Goal: Information Seeking & Learning: Learn about a topic

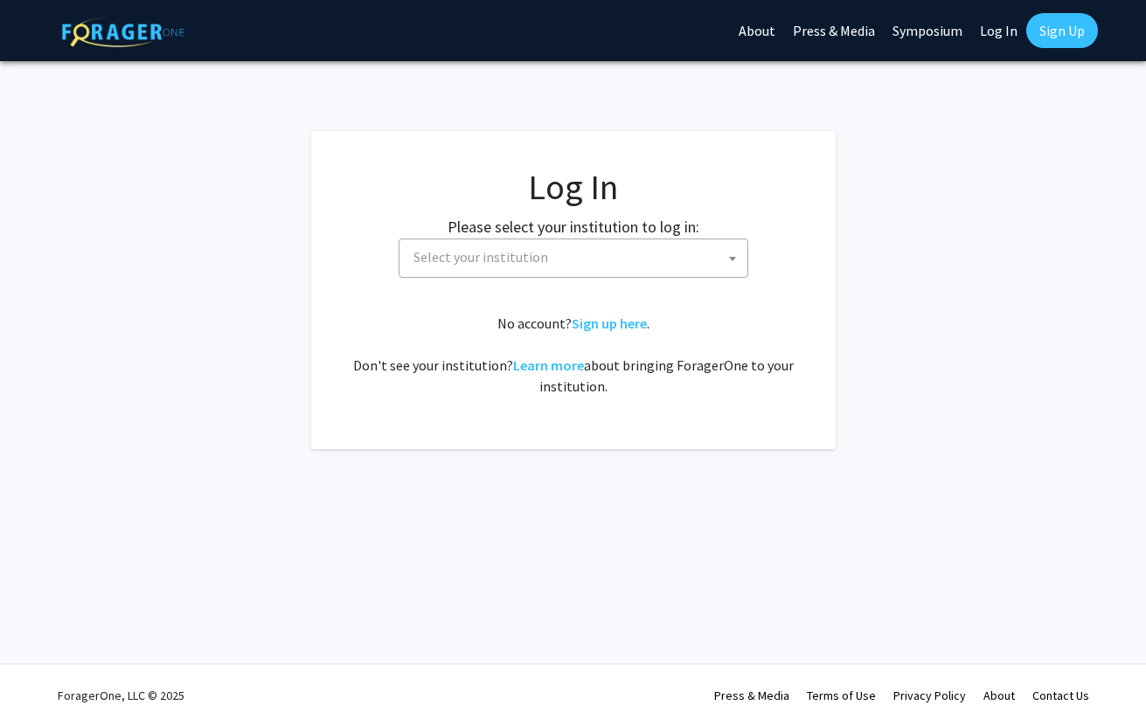
select select
click at [622, 262] on span "Select your institution" at bounding box center [576, 257] width 341 height 36
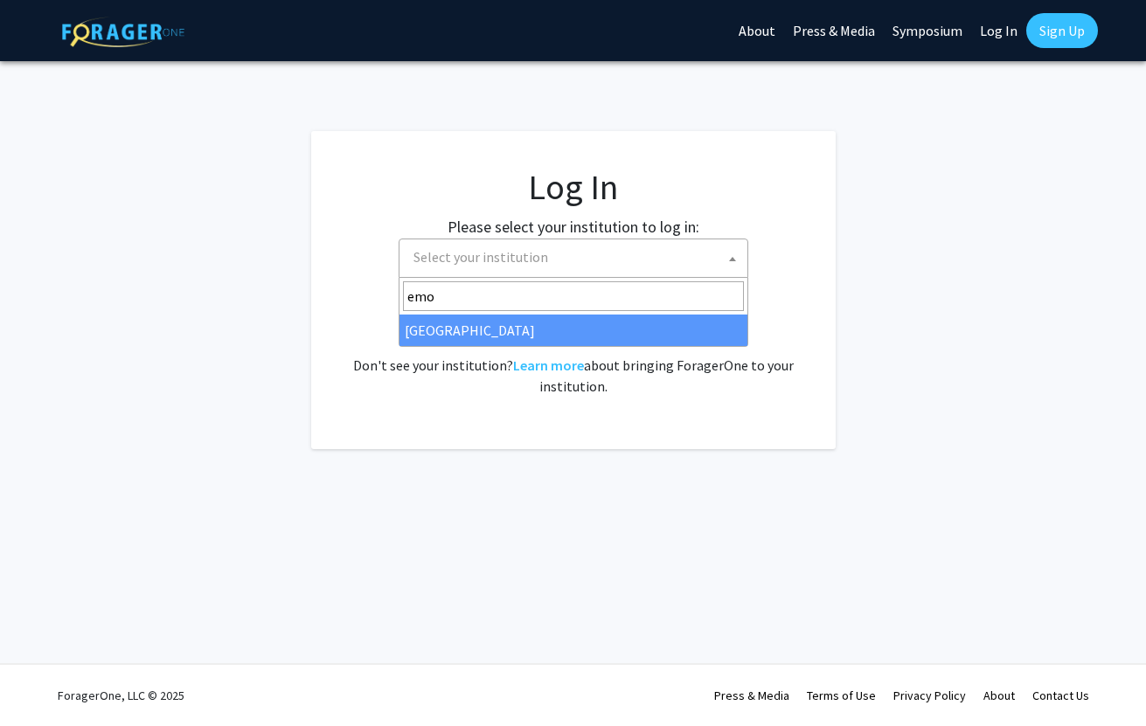
type input "emo"
select select "12"
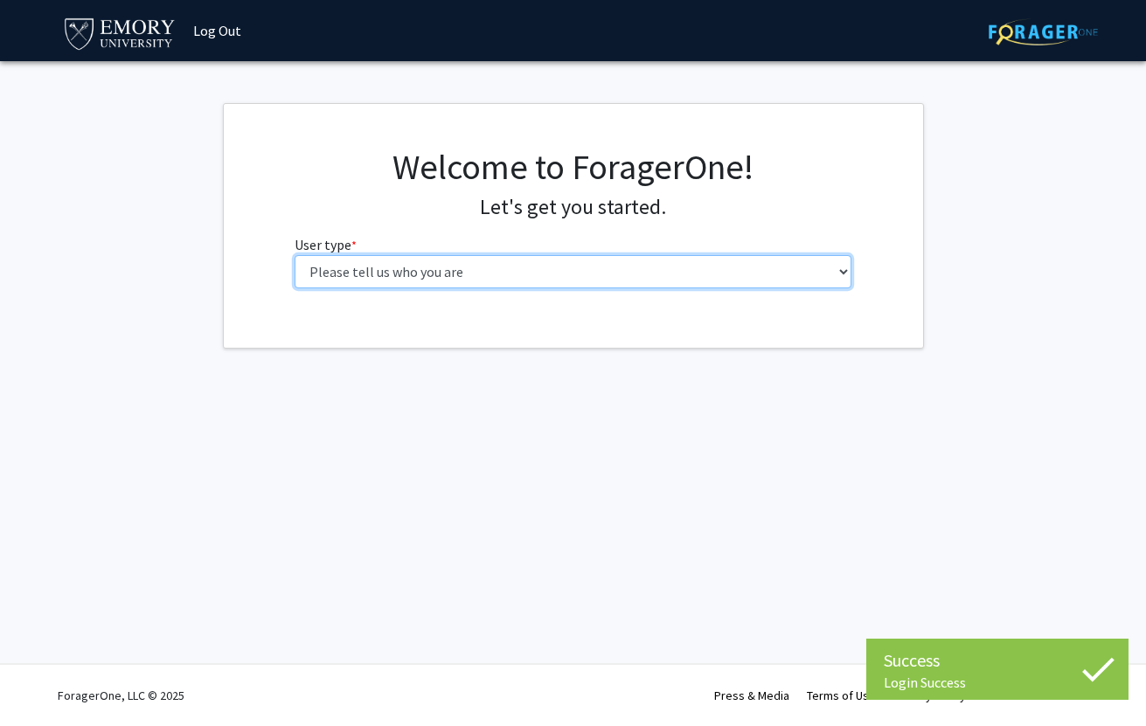
click at [504, 273] on select "Please tell us who you are Undergraduate Student Master's Student Doctoral Cand…" at bounding box center [573, 271] width 557 height 33
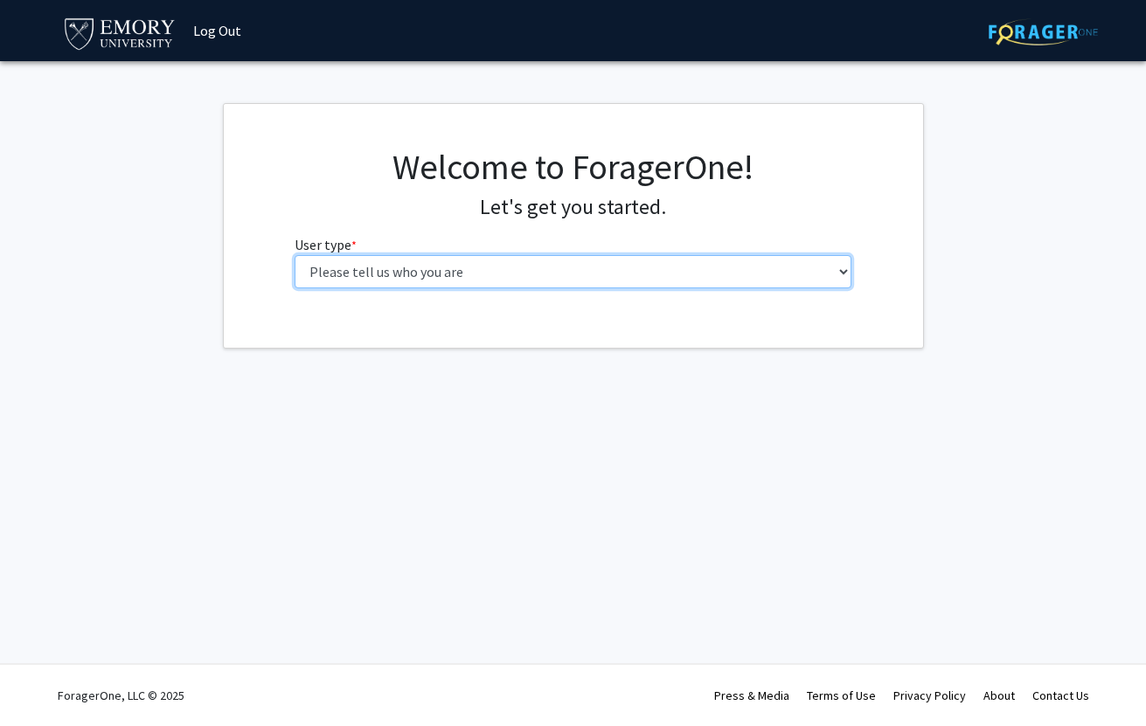
select select "1: undergrad"
click at [295, 255] on select "Please tell us who you are Undergraduate Student Master's Student Doctoral Cand…" at bounding box center [573, 271] width 557 height 33
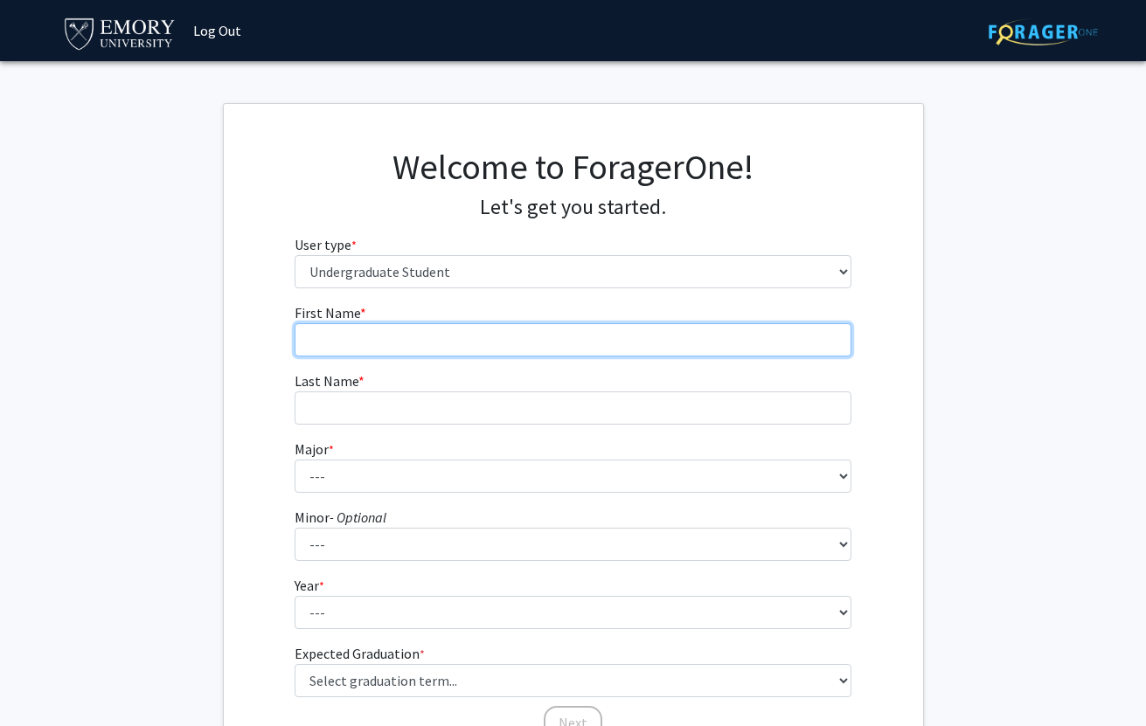
click at [459, 338] on input "First Name * required" at bounding box center [573, 339] width 557 height 33
type input "[PERSON_NAME]"
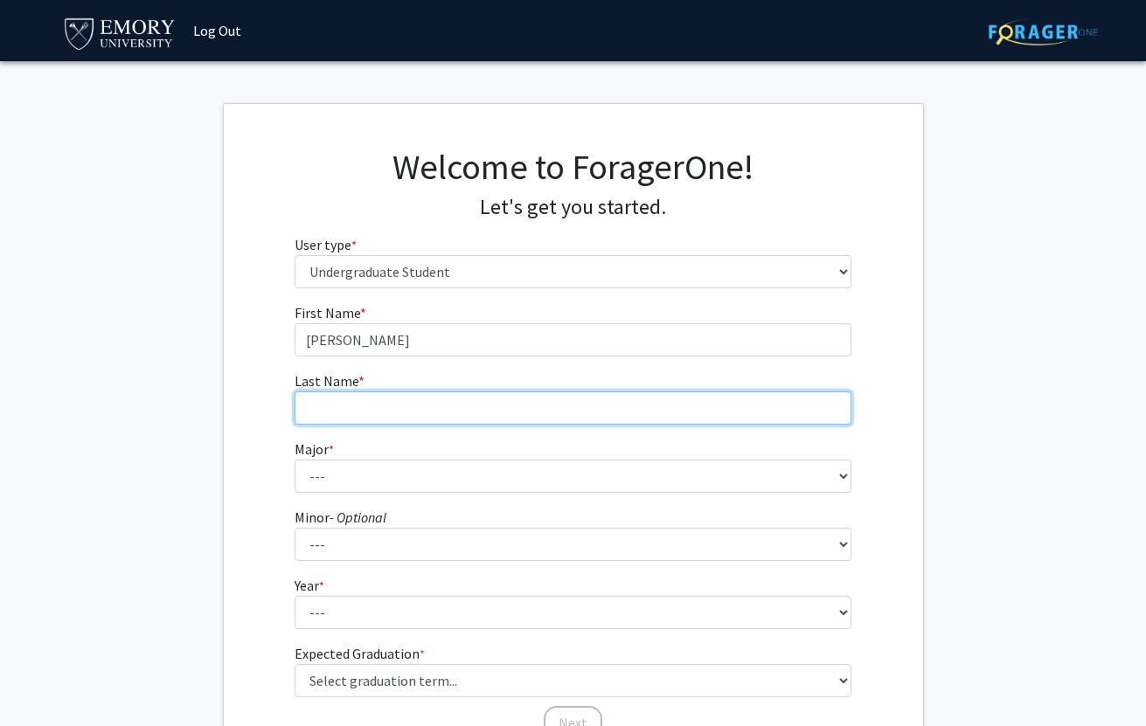
click at [395, 402] on input "Last Name * required" at bounding box center [573, 408] width 557 height 33
type input "Li"
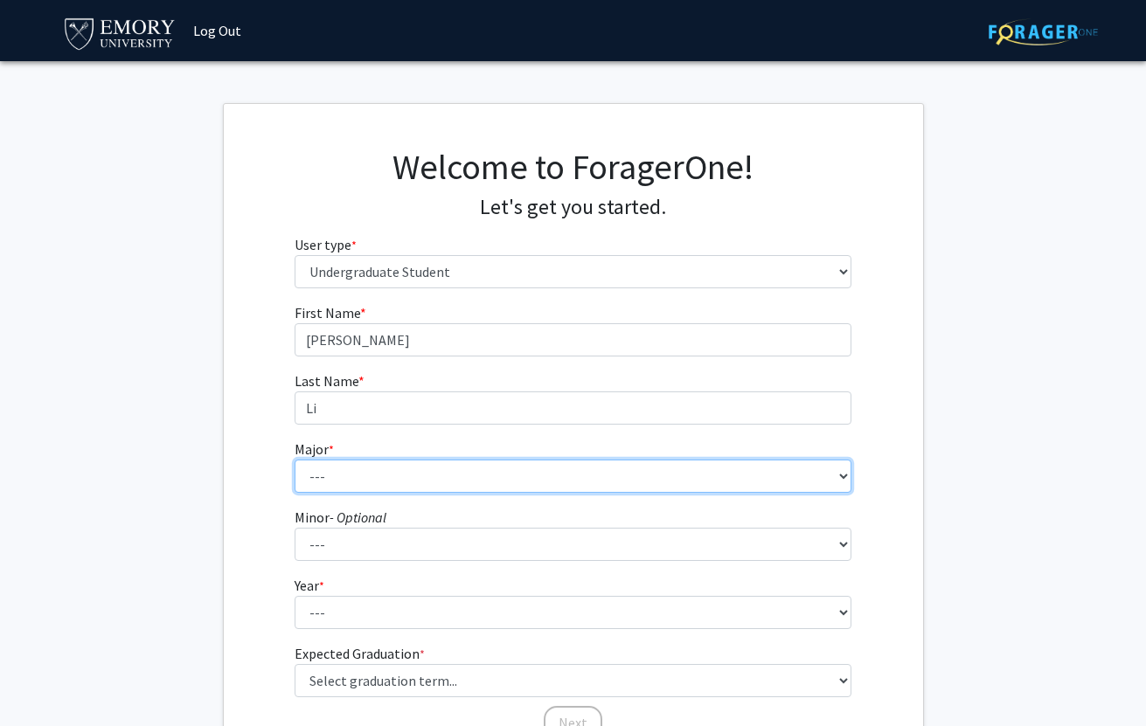
click at [389, 481] on select "--- Accounting African American Studies African Studies American Studies Analyt…" at bounding box center [573, 476] width 557 height 33
select select "12: 973"
click at [295, 460] on select "--- Accounting African American Studies African Studies American Studies Analyt…" at bounding box center [573, 476] width 557 height 33
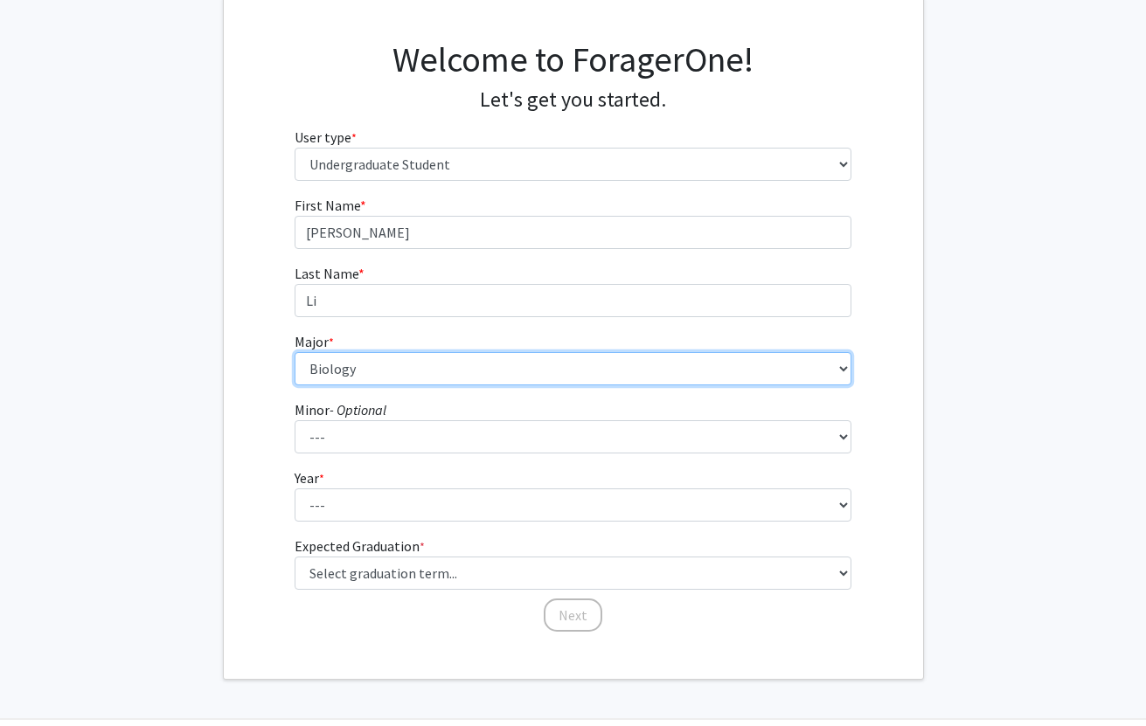
scroll to position [110, 0]
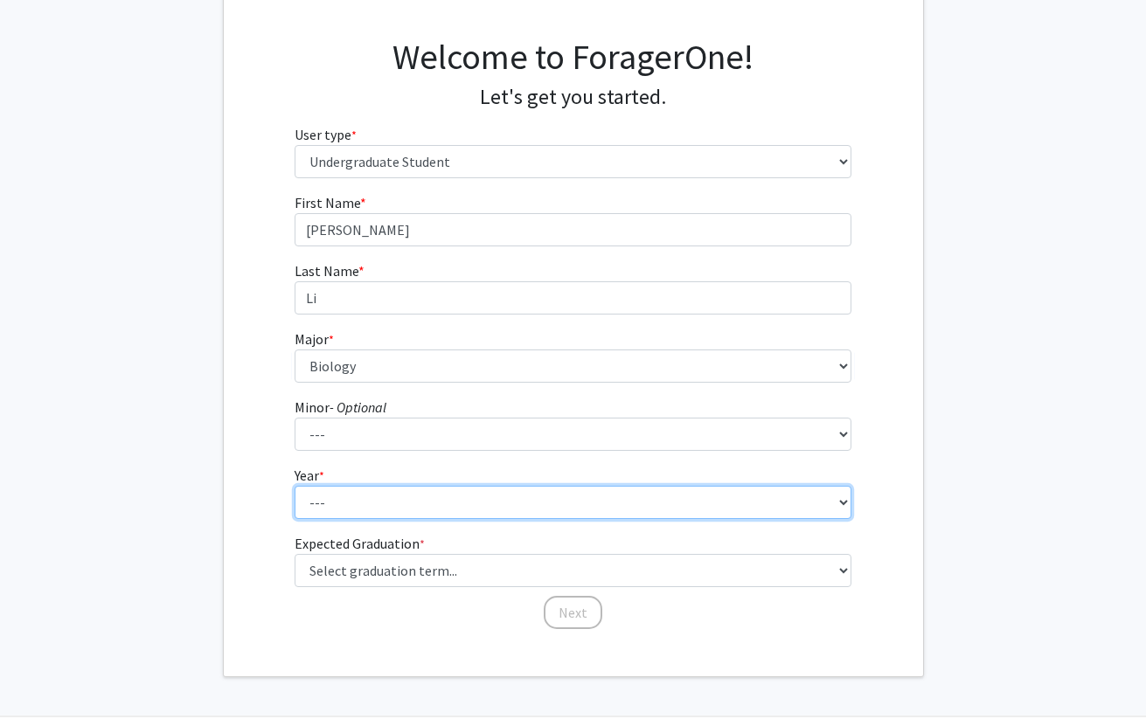
click at [370, 504] on select "--- First-year Sophomore Junior Senior Postbaccalaureate Certificate" at bounding box center [573, 502] width 557 height 33
select select "1: first-year"
click at [295, 486] on select "--- First-year Sophomore Junior Senior Postbaccalaureate Certificate" at bounding box center [573, 502] width 557 height 33
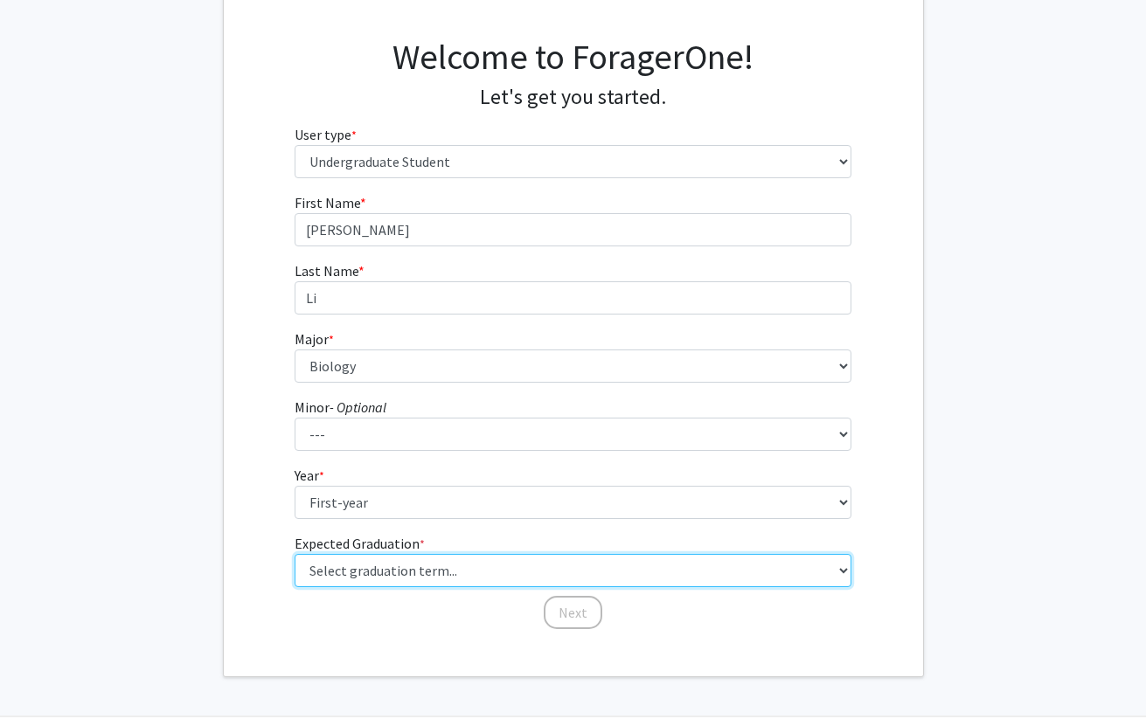
click at [367, 572] on select "Select graduation term... Spring 2025 Summer 2025 Fall 2025 Winter 2025 Spring …" at bounding box center [573, 570] width 557 height 33
select select "17: spring_2029"
click at [295, 554] on select "Select graduation term... Spring 2025 Summer 2025 Fall 2025 Winter 2025 Spring …" at bounding box center [573, 570] width 557 height 33
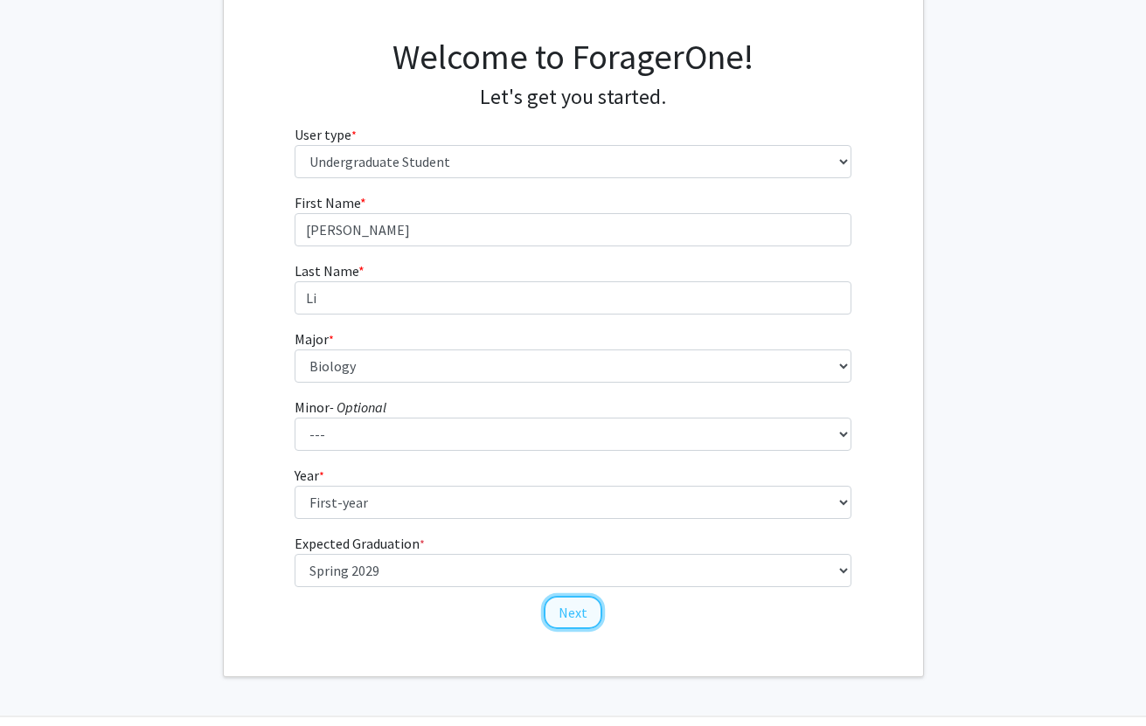
click at [565, 621] on button "Next" at bounding box center [573, 612] width 59 height 33
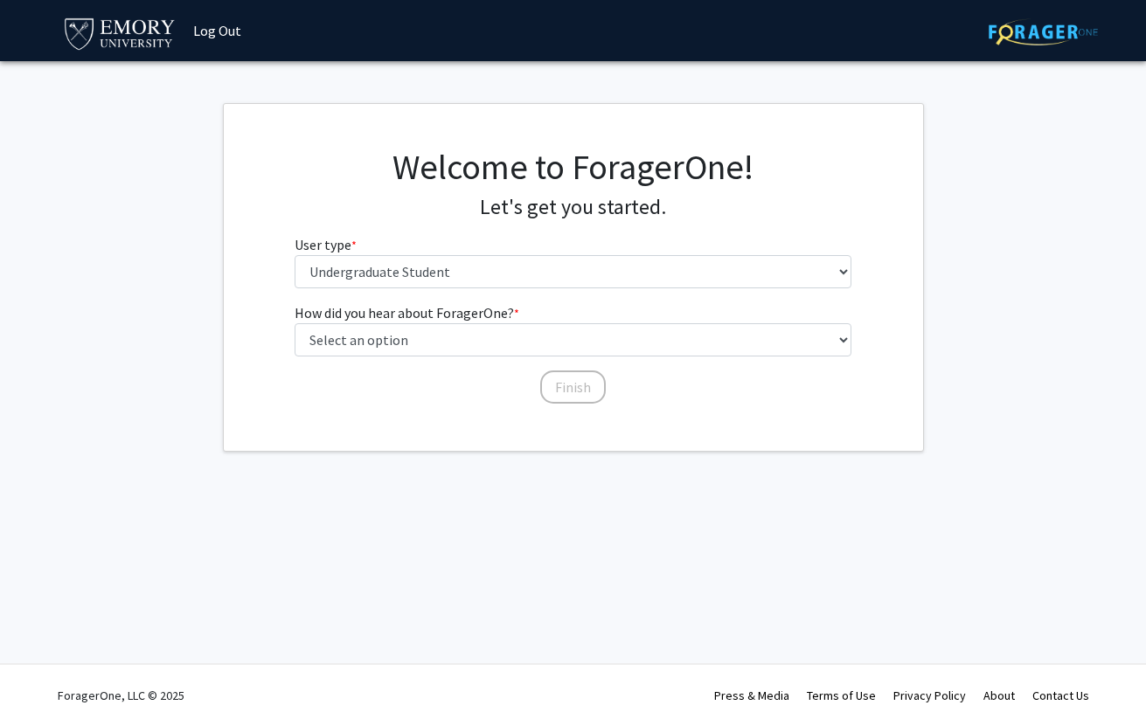
scroll to position [0, 0]
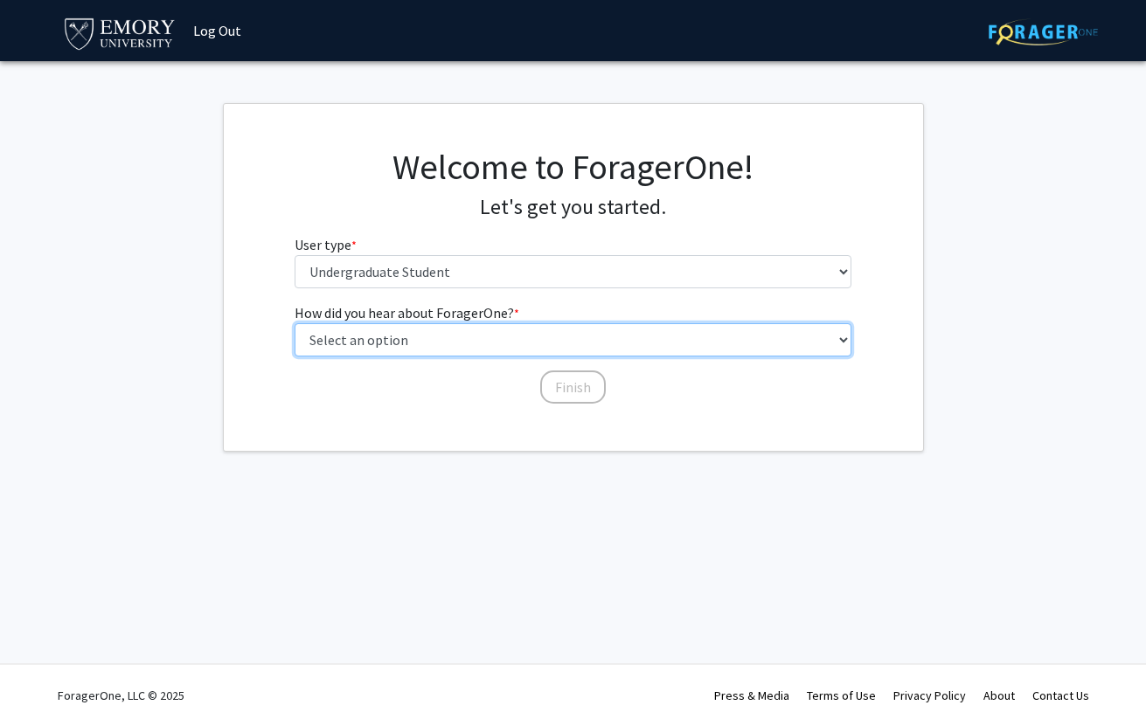
click at [538, 349] on select "Select an option Peer/student recommendation Faculty/staff recommendation Unive…" at bounding box center [573, 339] width 557 height 33
select select "3: university_website"
click at [295, 323] on select "Select an option Peer/student recommendation Faculty/staff recommendation Unive…" at bounding box center [573, 339] width 557 height 33
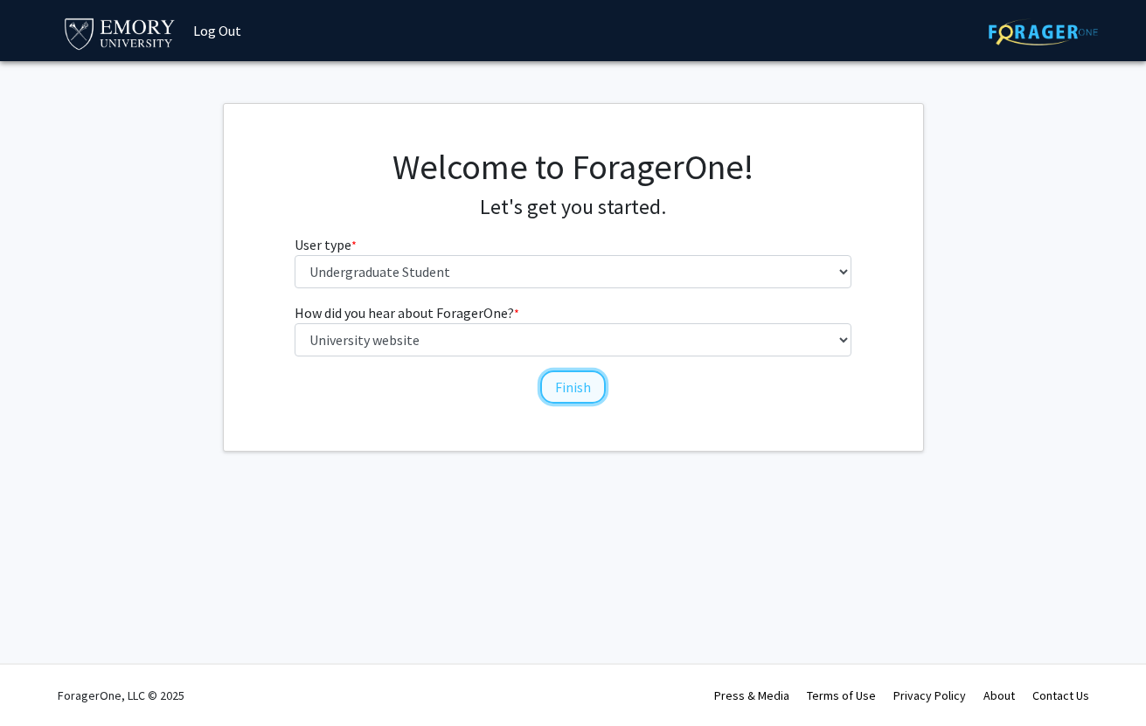
click at [559, 392] on button "Finish" at bounding box center [573, 387] width 66 height 33
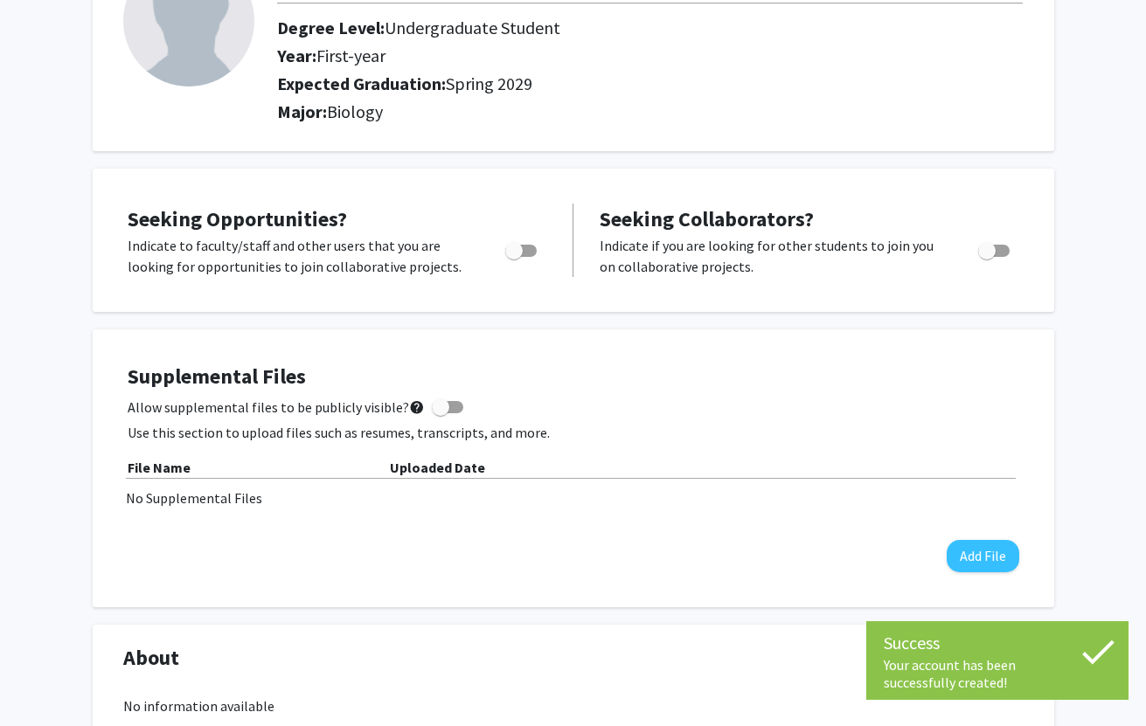
scroll to position [162, 0]
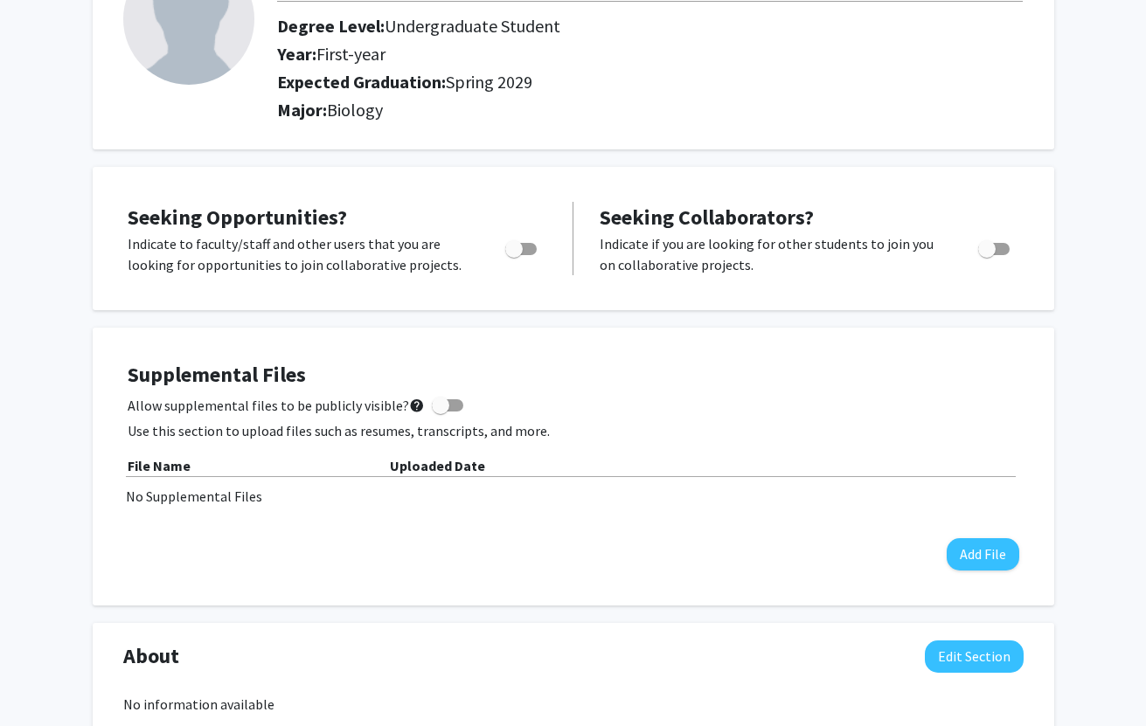
click at [522, 249] on span "Toggle" at bounding box center [513, 248] width 17 height 17
click at [514, 255] on input "Are you actively seeking opportunities?" at bounding box center [513, 255] width 1 height 1
checkbox input "true"
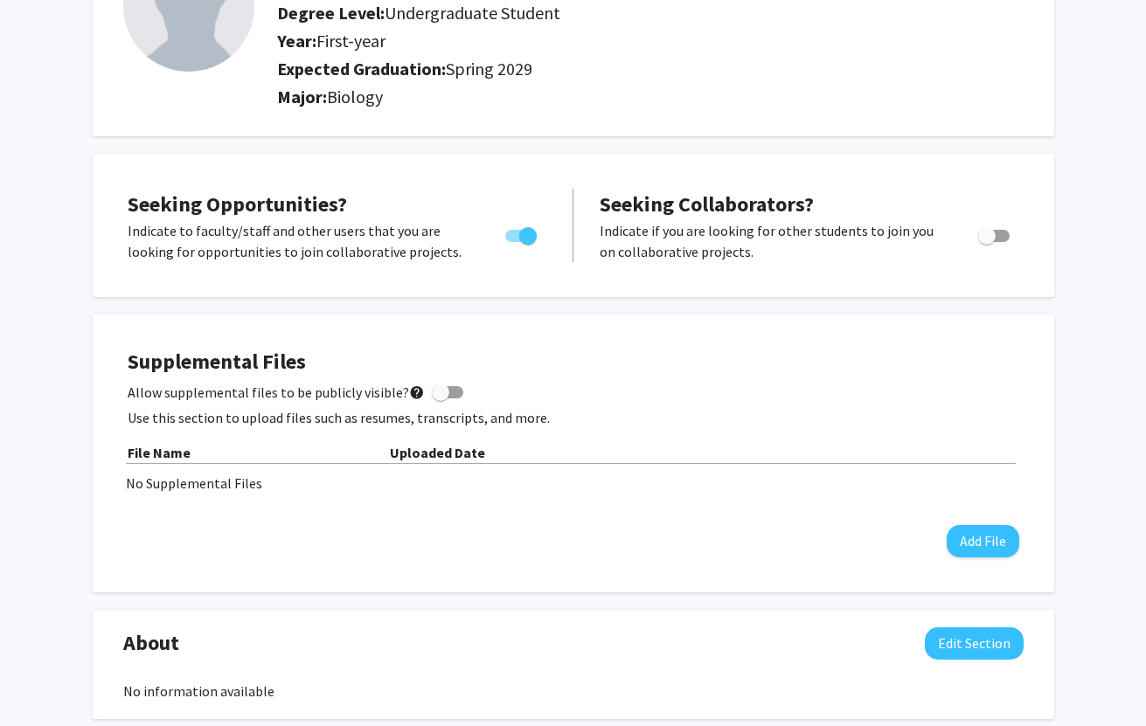
scroll to position [0, 0]
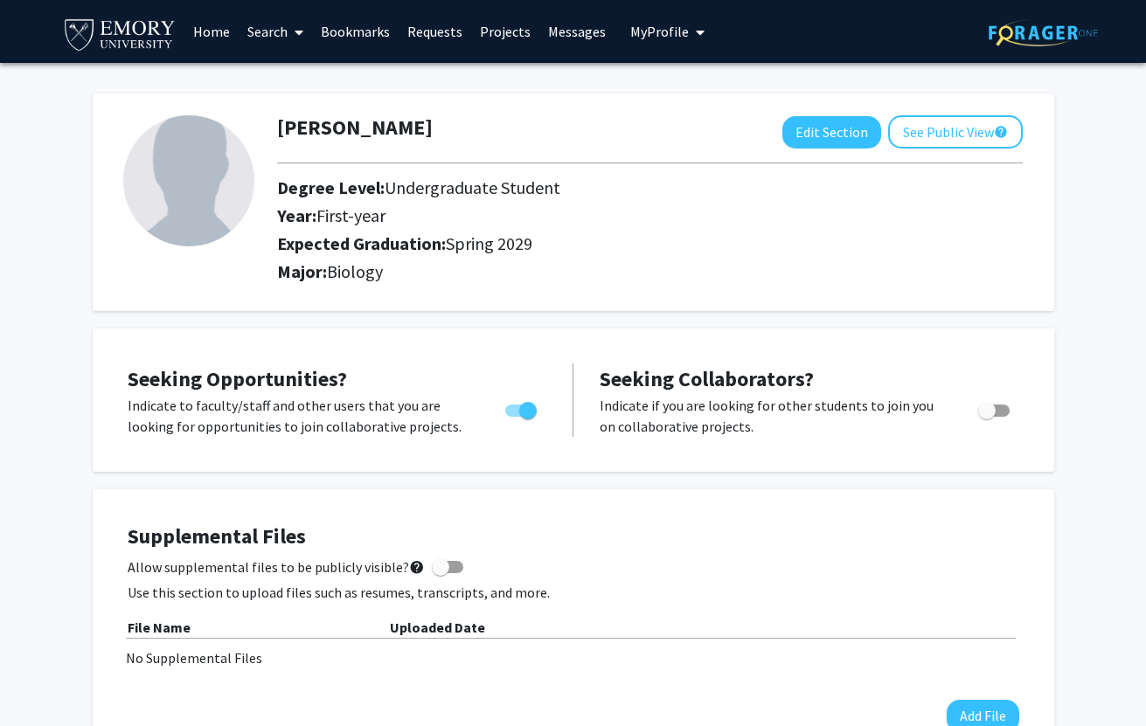
click at [266, 33] on link "Search" at bounding box center [275, 31] width 73 height 61
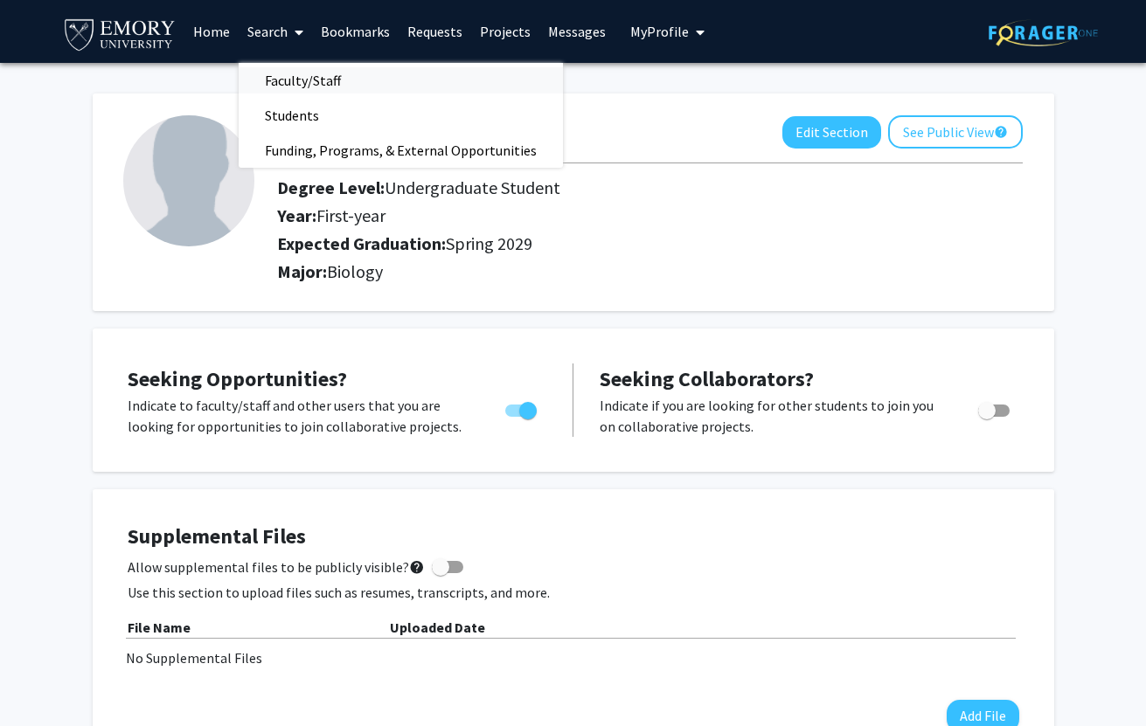
click at [284, 84] on span "Faculty/Staff" at bounding box center [303, 80] width 128 height 35
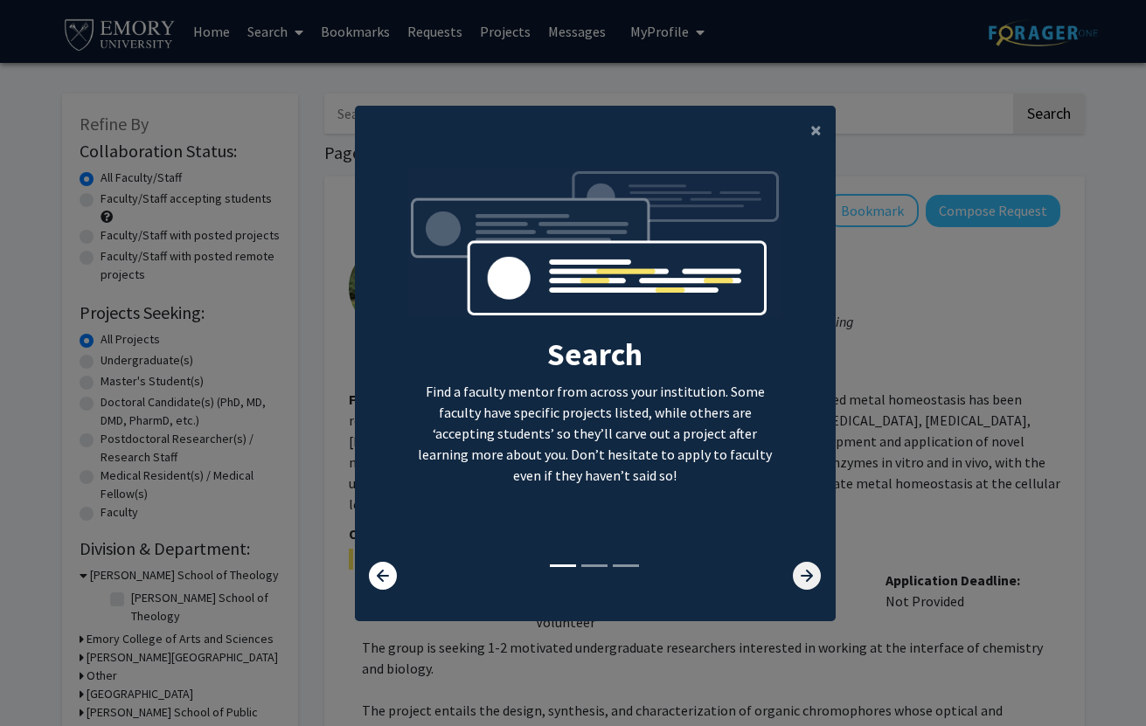
click at [795, 566] on icon at bounding box center [807, 576] width 28 height 28
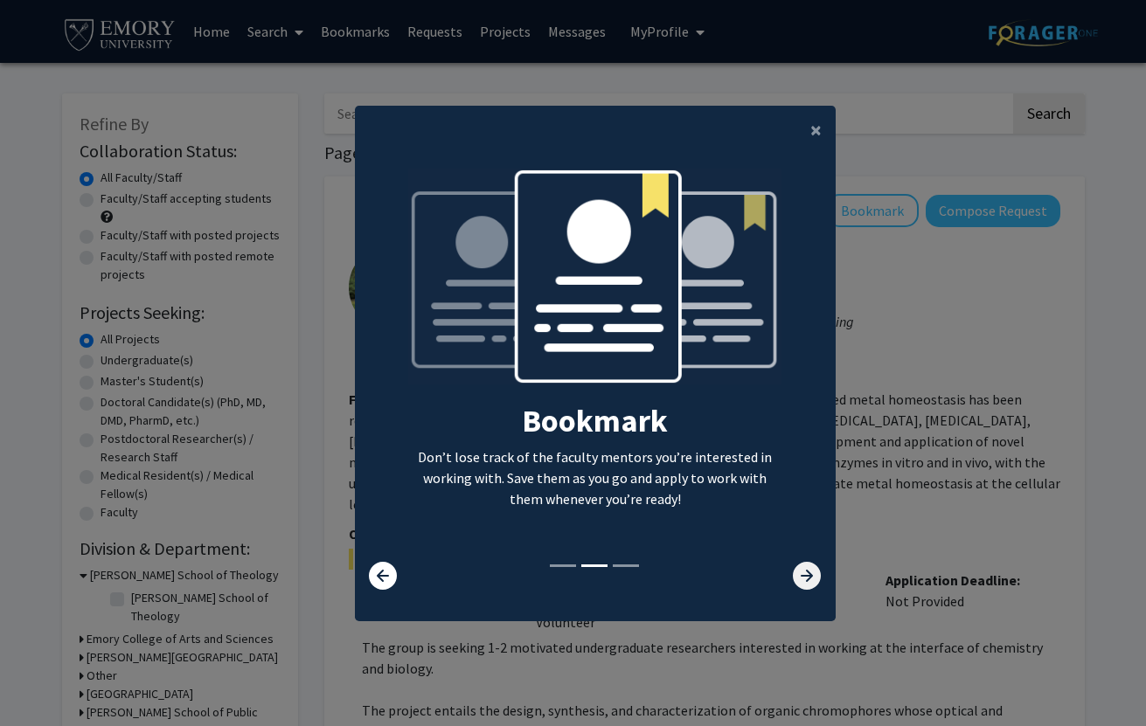
click at [796, 567] on icon at bounding box center [807, 576] width 28 height 28
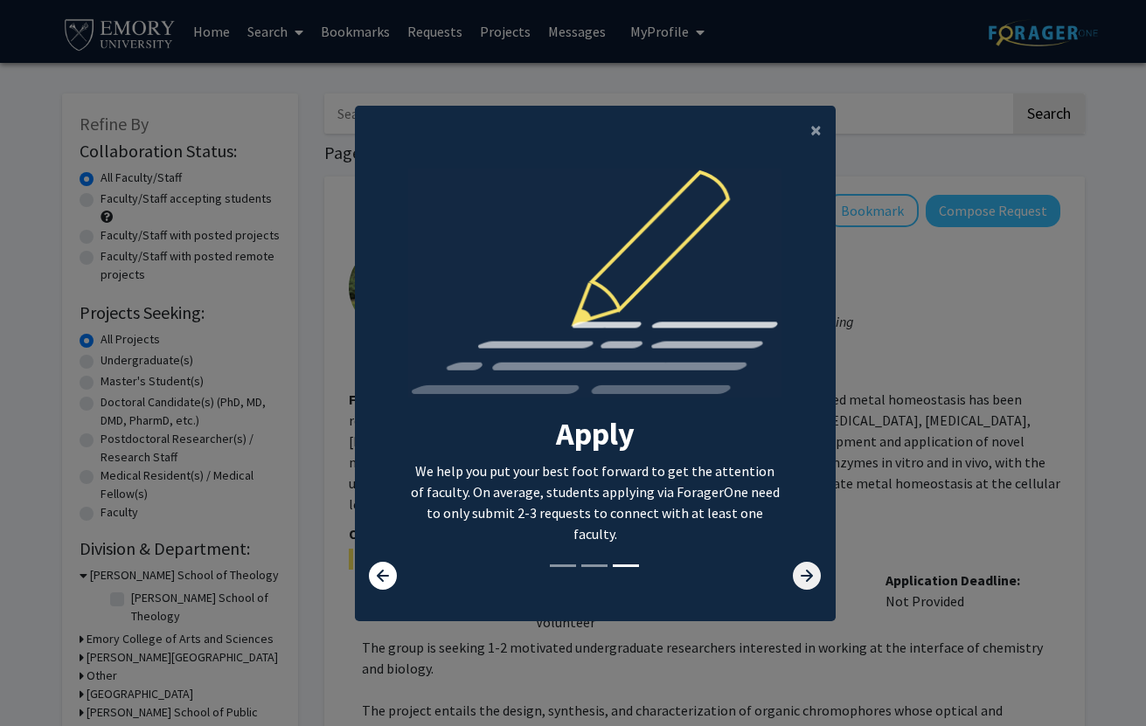
click at [796, 567] on icon at bounding box center [807, 576] width 28 height 28
click at [801, 129] on button "×" at bounding box center [815, 130] width 39 height 49
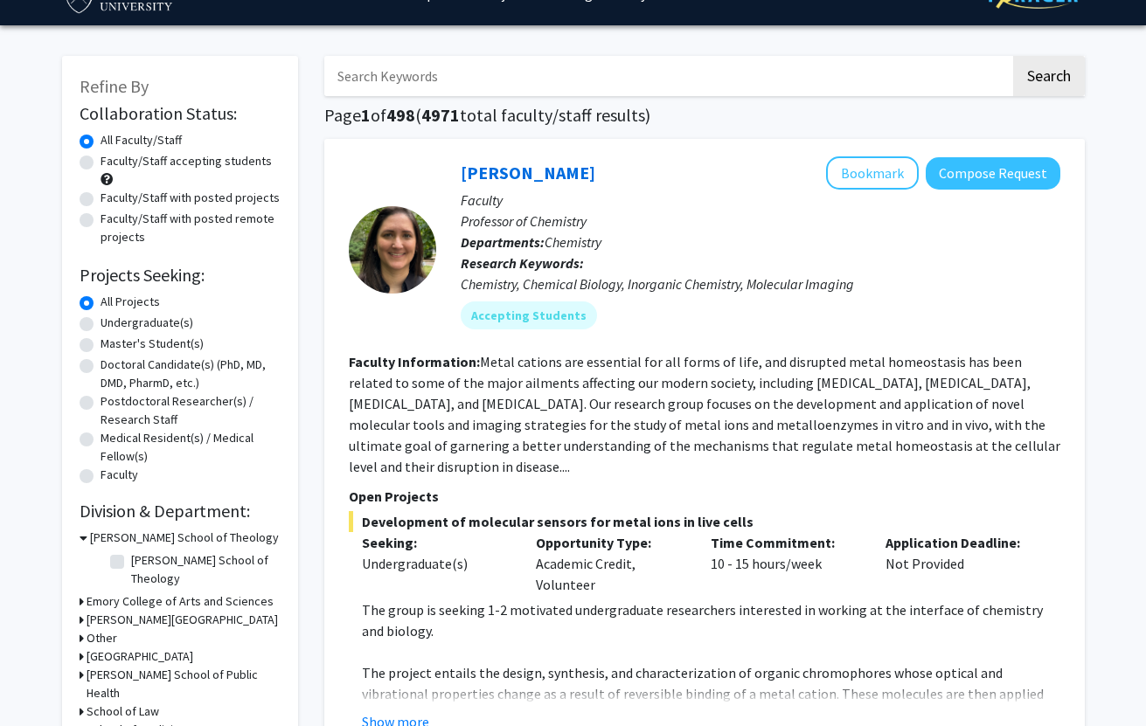
scroll to position [44, 0]
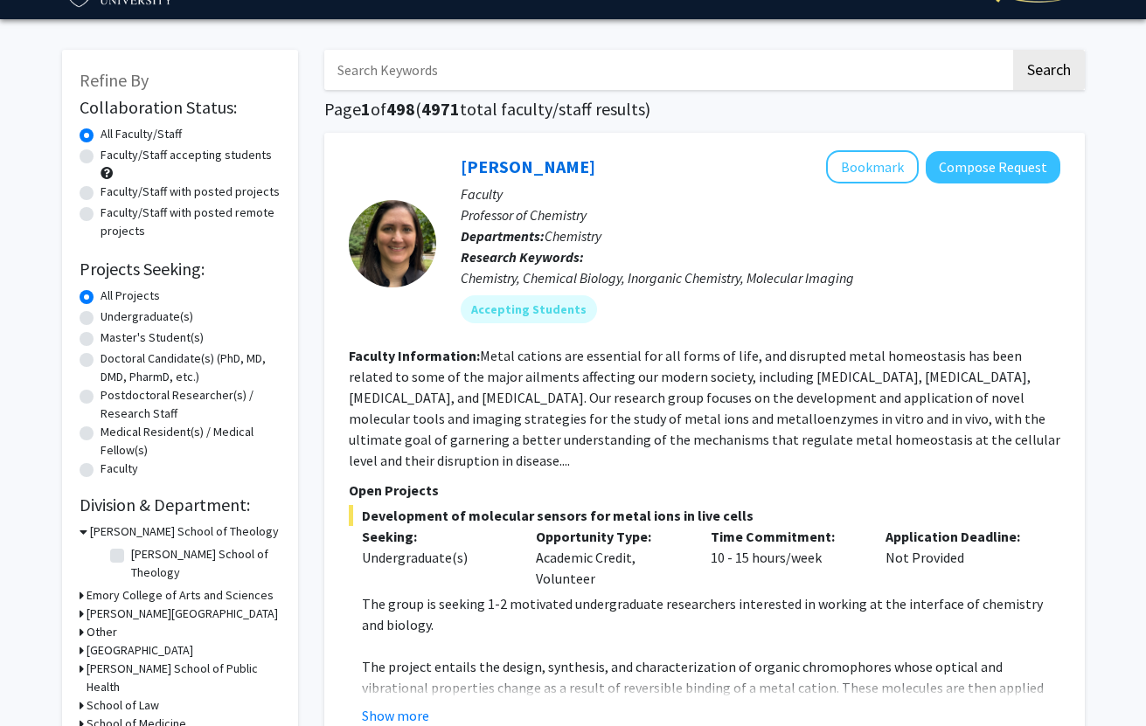
click at [142, 316] on label "Undergraduate(s)" at bounding box center [147, 317] width 93 height 18
click at [112, 316] on input "Undergraduate(s)" at bounding box center [106, 313] width 11 height 11
radio input "true"
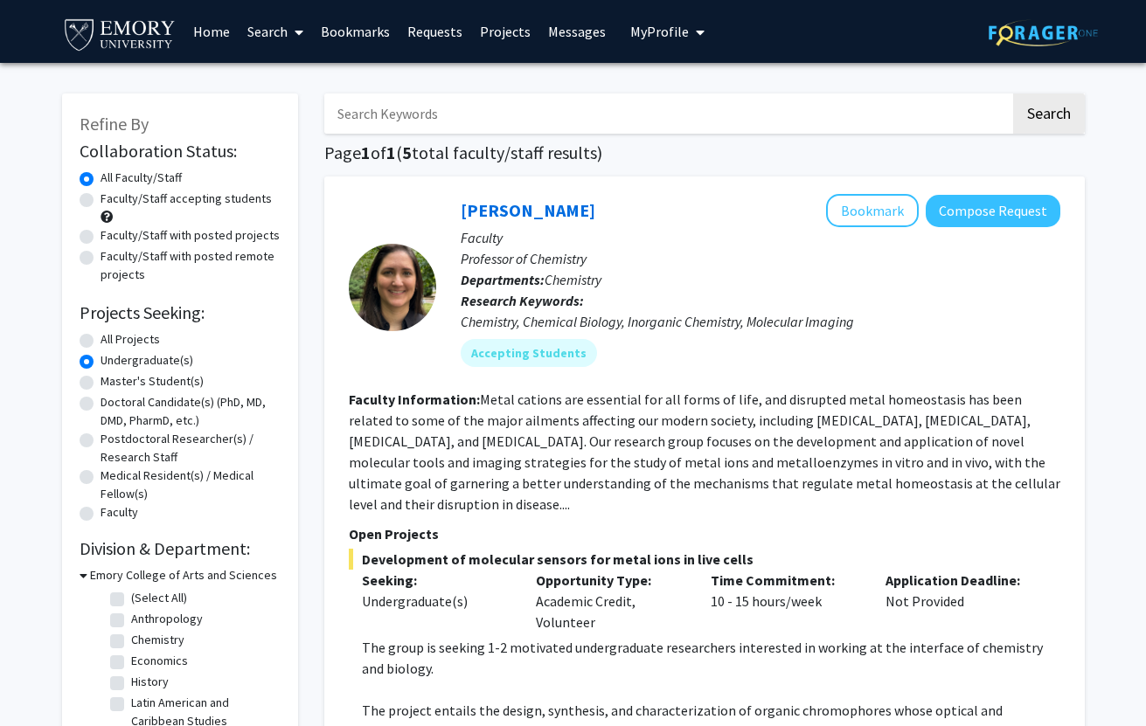
click at [173, 197] on label "Faculty/Staff accepting students" at bounding box center [186, 199] width 171 height 18
click at [112, 197] on input "Faculty/Staff accepting students" at bounding box center [106, 195] width 11 height 11
radio input "true"
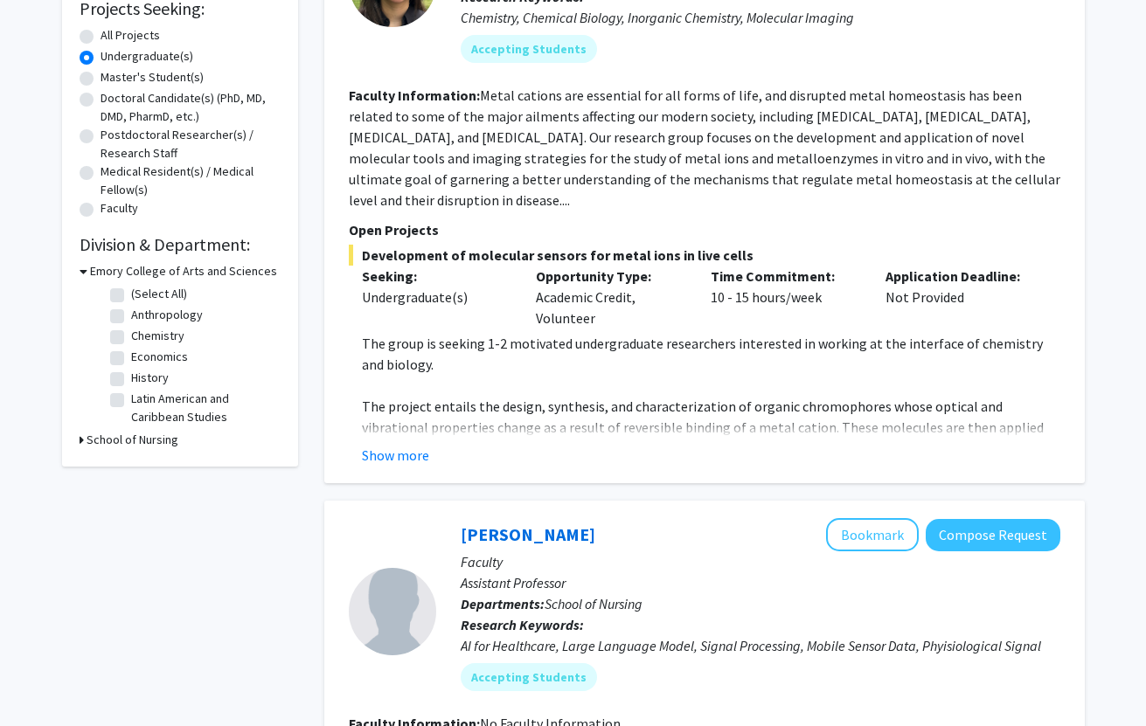
scroll to position [303, 0]
click at [406, 446] on button "Show more" at bounding box center [395, 456] width 67 height 21
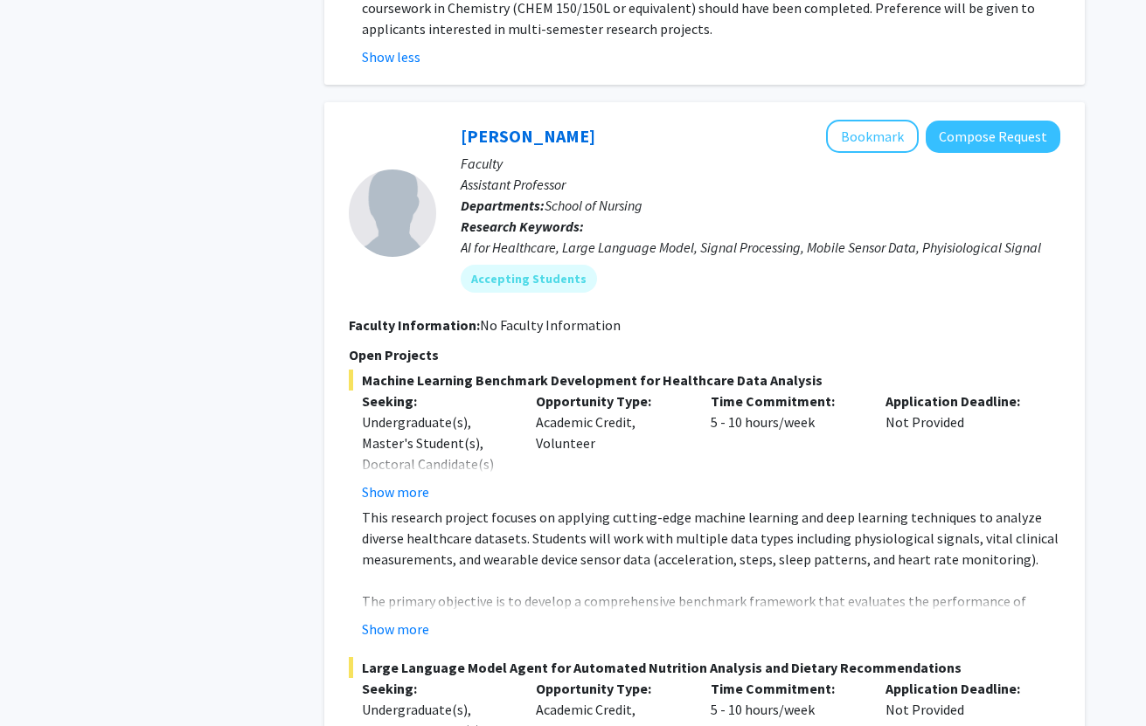
scroll to position [994, 0]
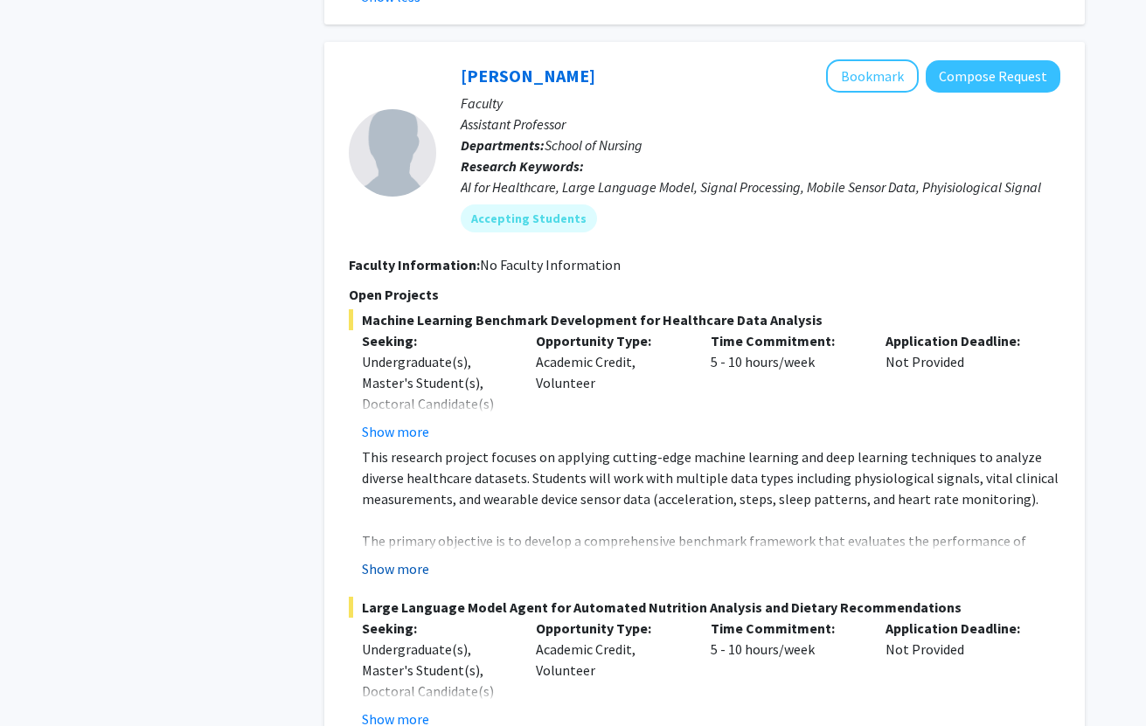
click at [401, 559] on button "Show more" at bounding box center [395, 569] width 67 height 21
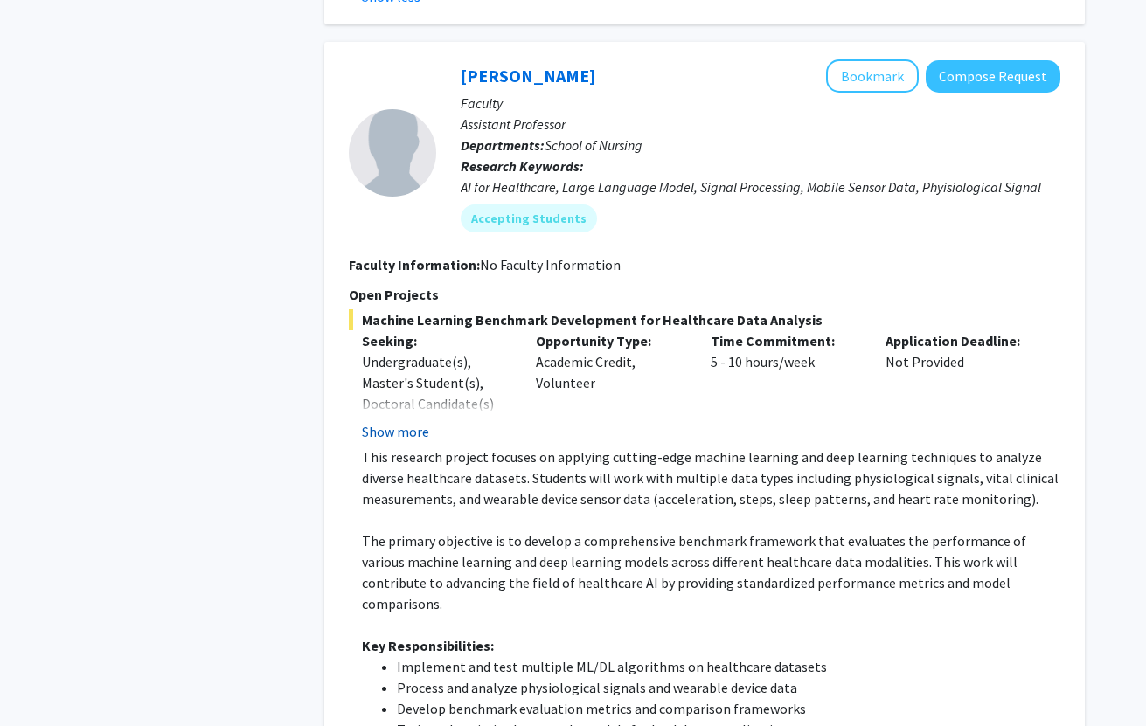
click at [398, 421] on button "Show more" at bounding box center [395, 431] width 67 height 21
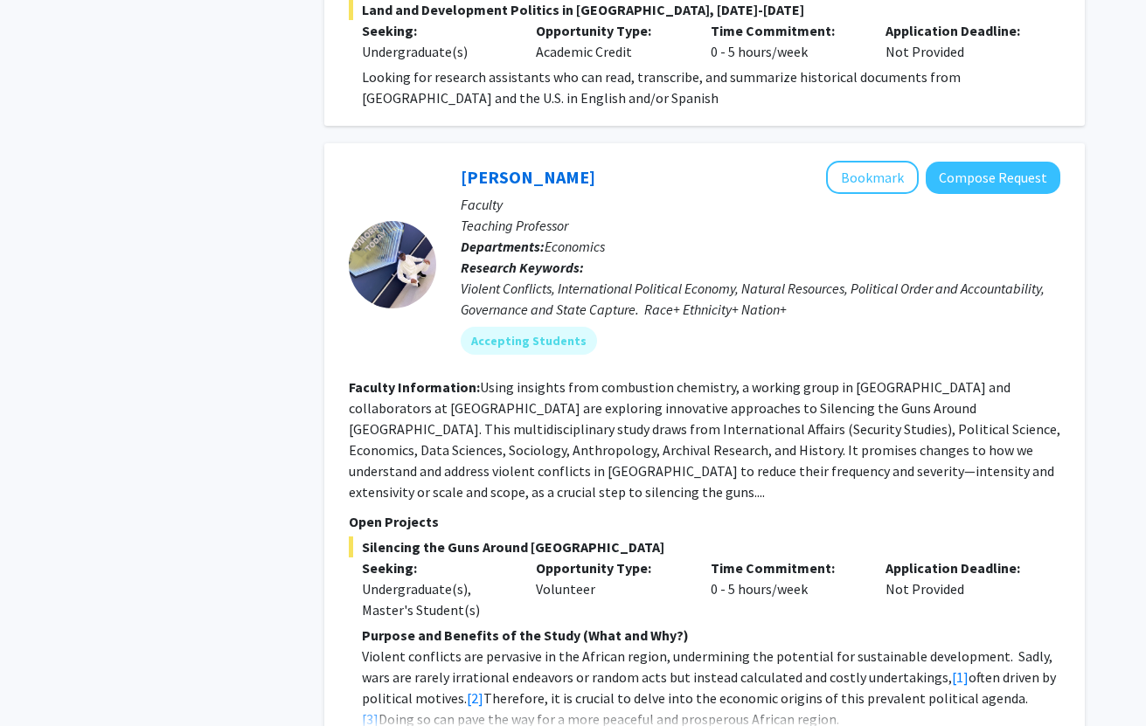
scroll to position [3704, 0]
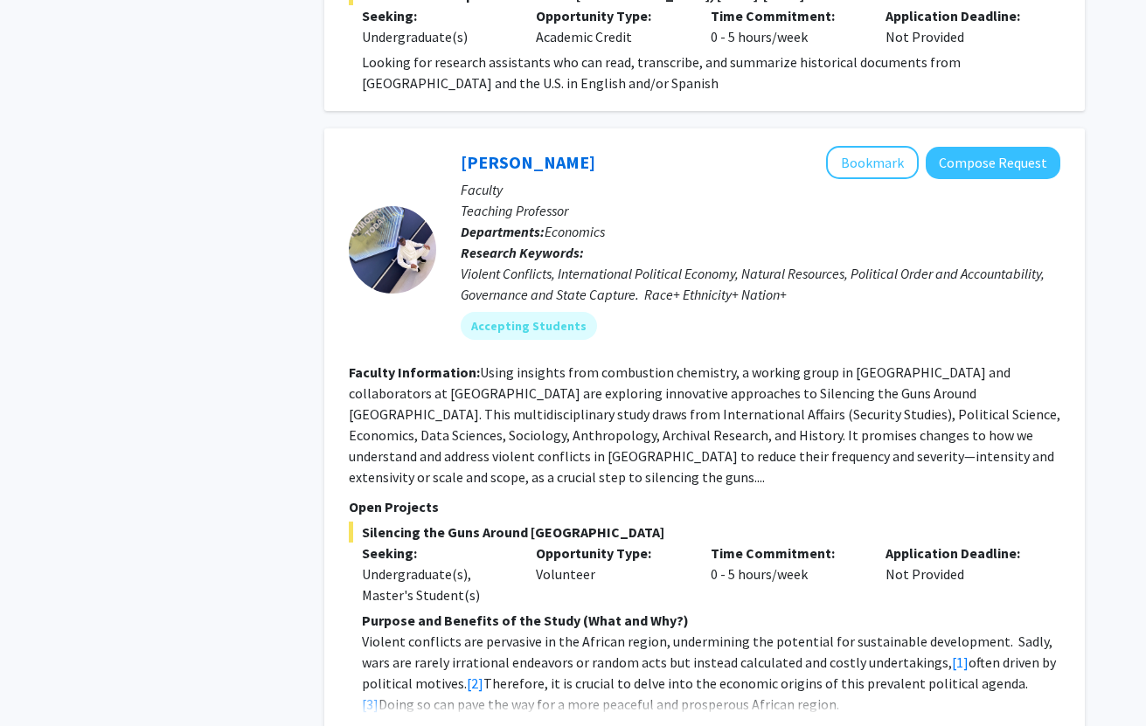
click at [386, 722] on button "Show more" at bounding box center [395, 732] width 67 height 21
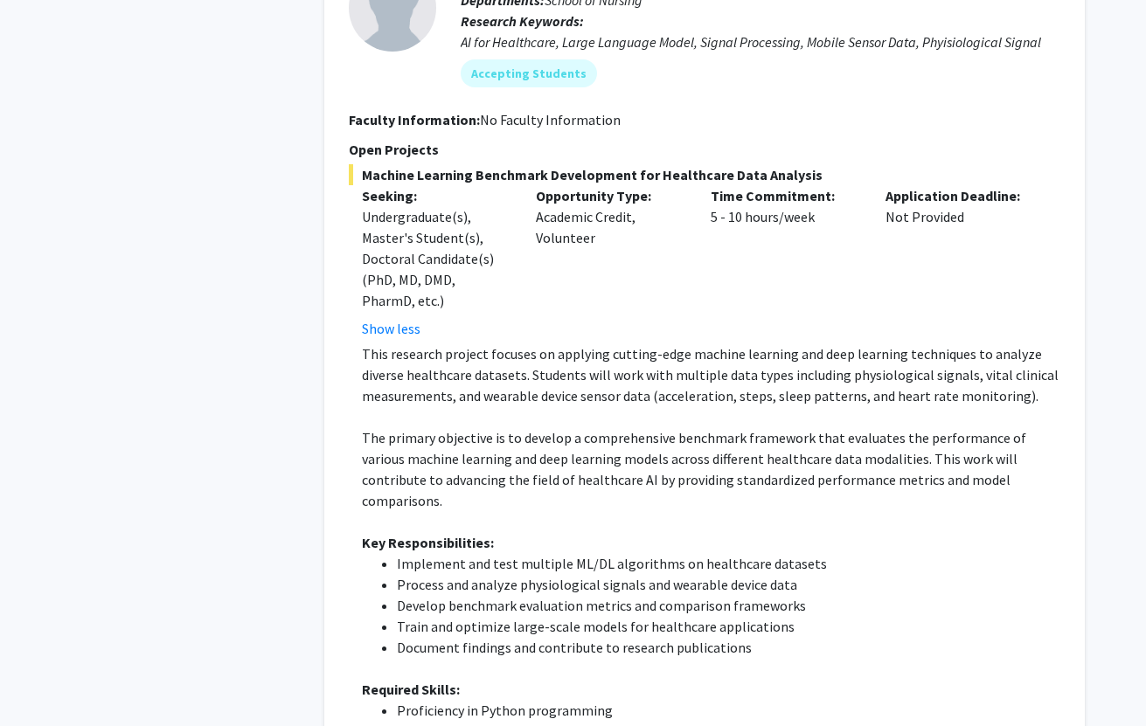
scroll to position [0, 0]
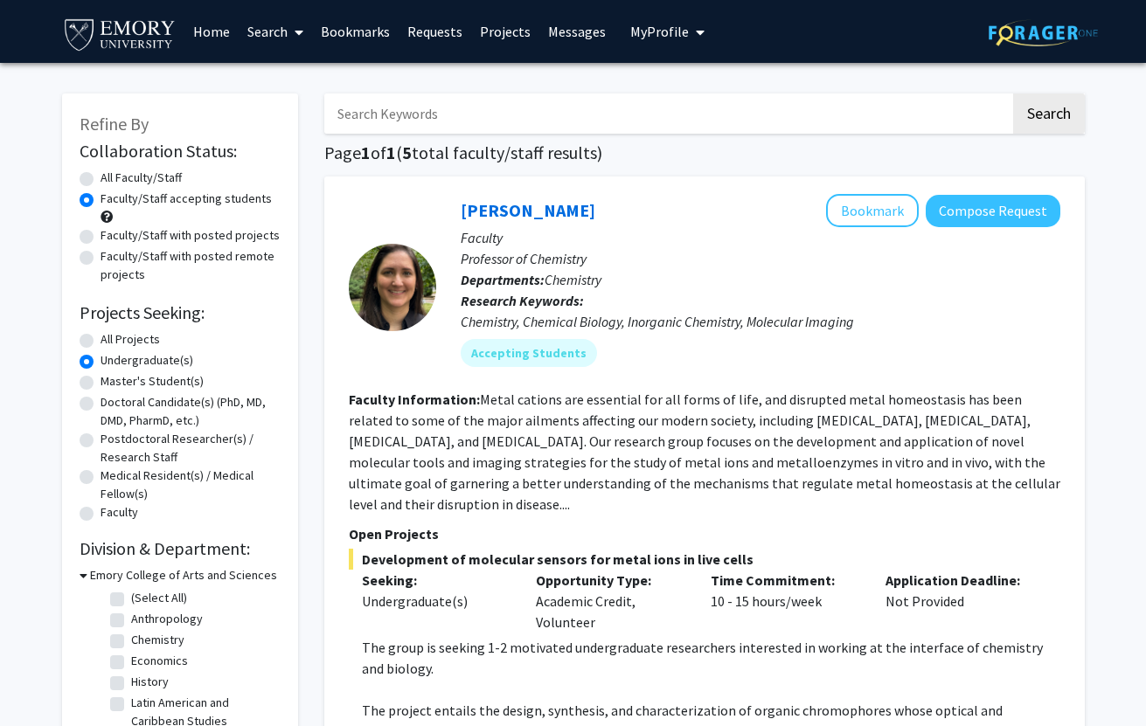
click at [101, 176] on label "All Faculty/Staff" at bounding box center [141, 178] width 81 height 18
click at [101, 176] on input "All Faculty/Staff" at bounding box center [106, 174] width 11 height 11
radio input "true"
click at [101, 516] on label "Faculty" at bounding box center [120, 512] width 38 height 18
click at [101, 515] on input "Faculty" at bounding box center [106, 508] width 11 height 11
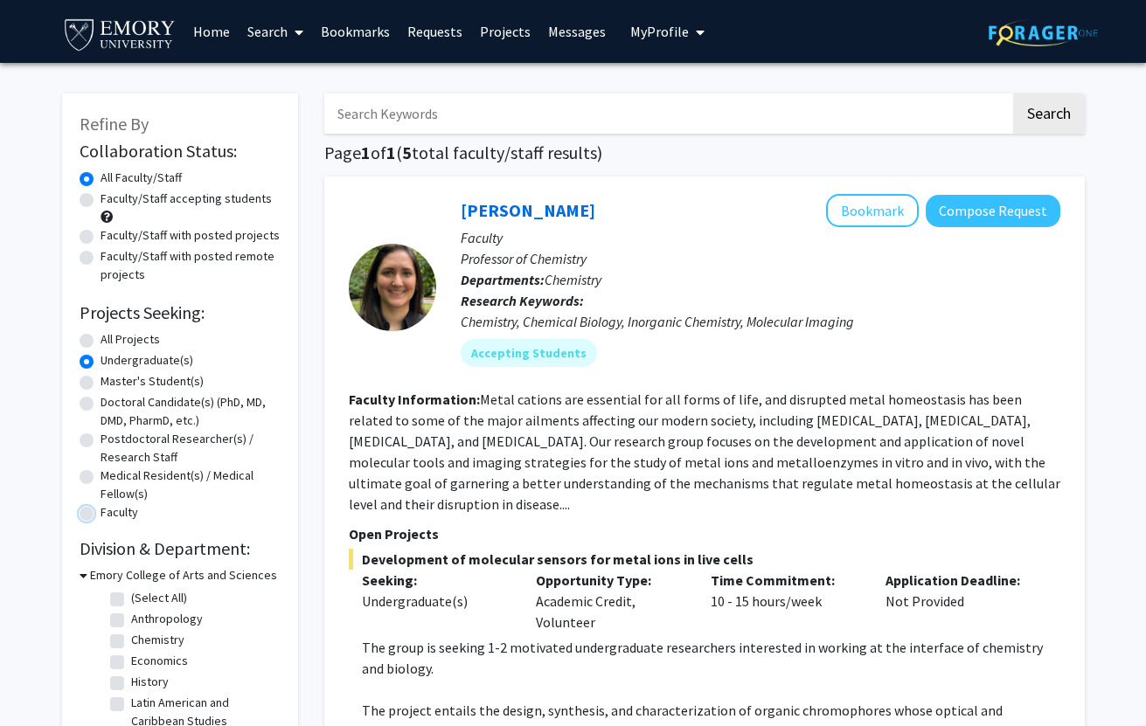
radio input "true"
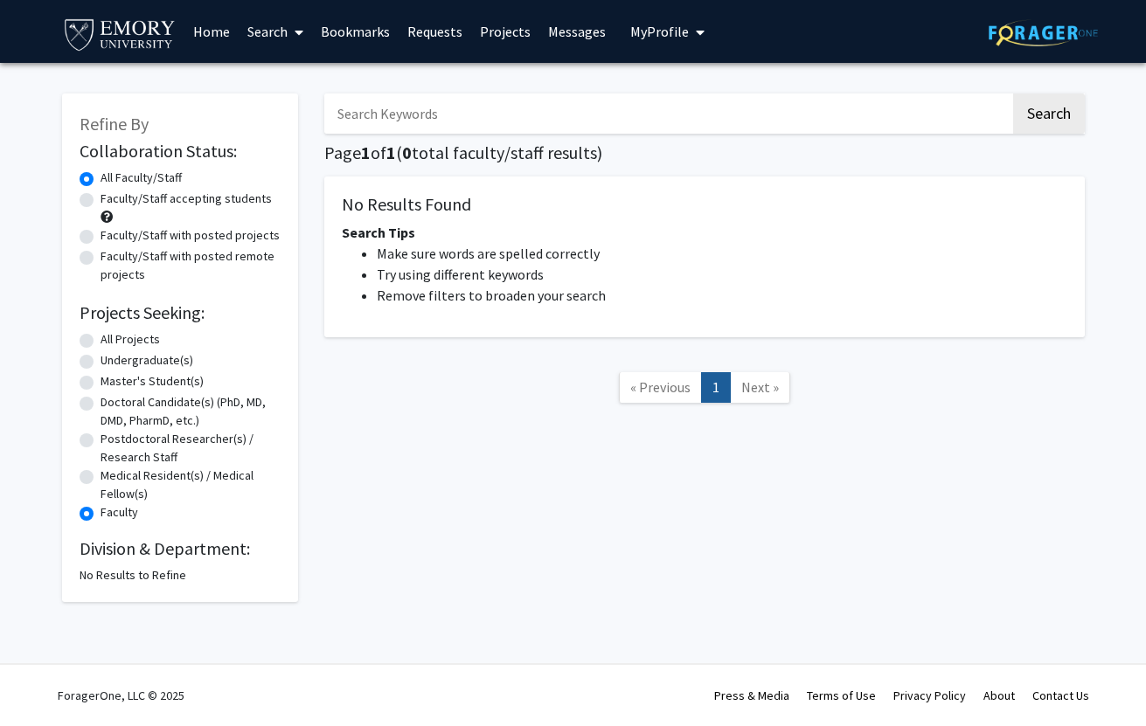
click at [101, 337] on label "All Projects" at bounding box center [130, 339] width 59 height 18
click at [101, 337] on input "All Projects" at bounding box center [106, 335] width 11 height 11
radio input "true"
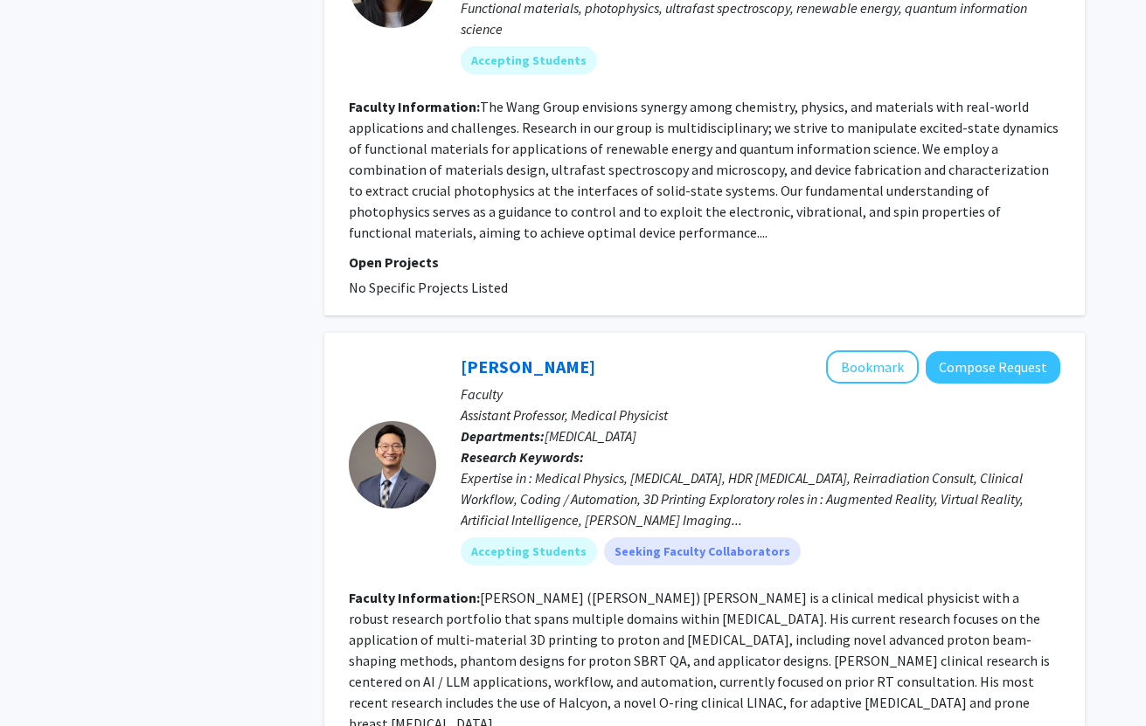
scroll to position [5465, 0]
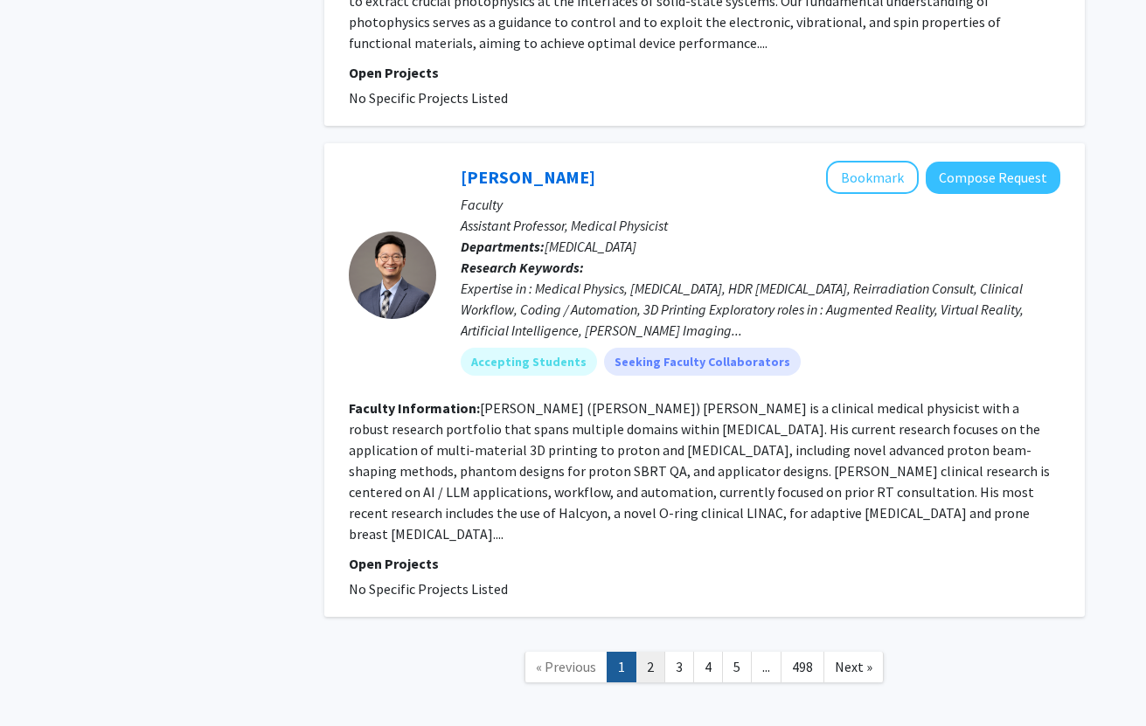
click at [653, 652] on link "2" at bounding box center [650, 667] width 30 height 31
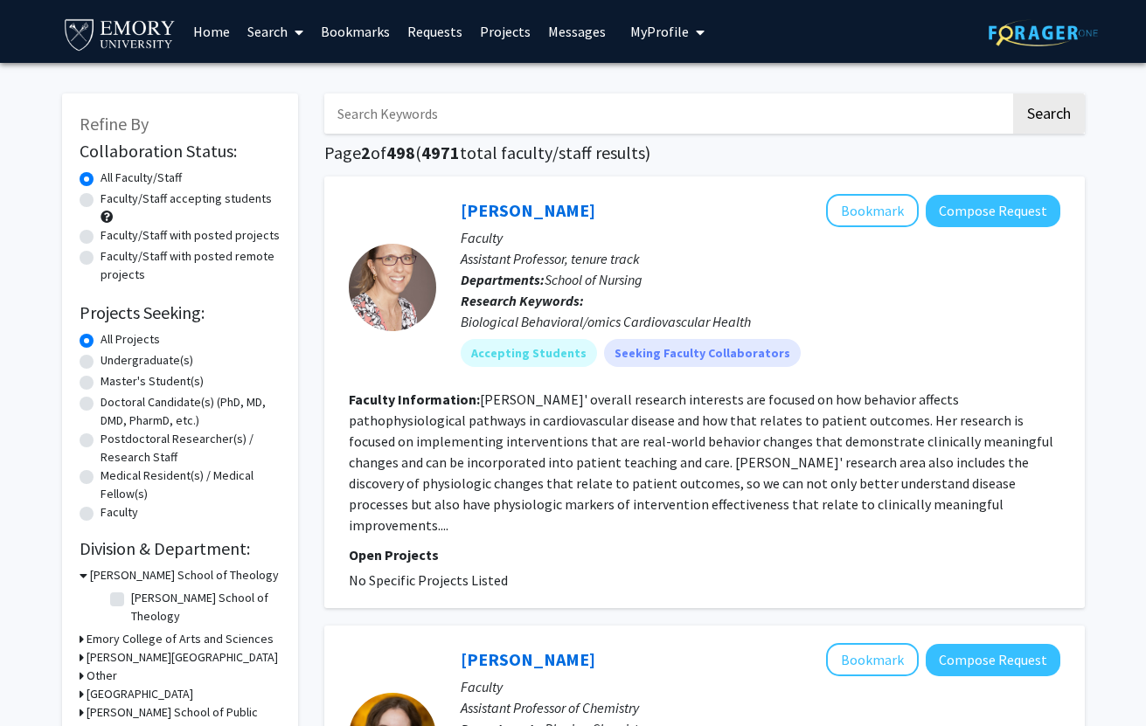
click at [636, 112] on input "Search Keywords" at bounding box center [667, 114] width 686 height 40
type input "Botany"
click at [1013, 94] on button "Search" at bounding box center [1049, 114] width 72 height 40
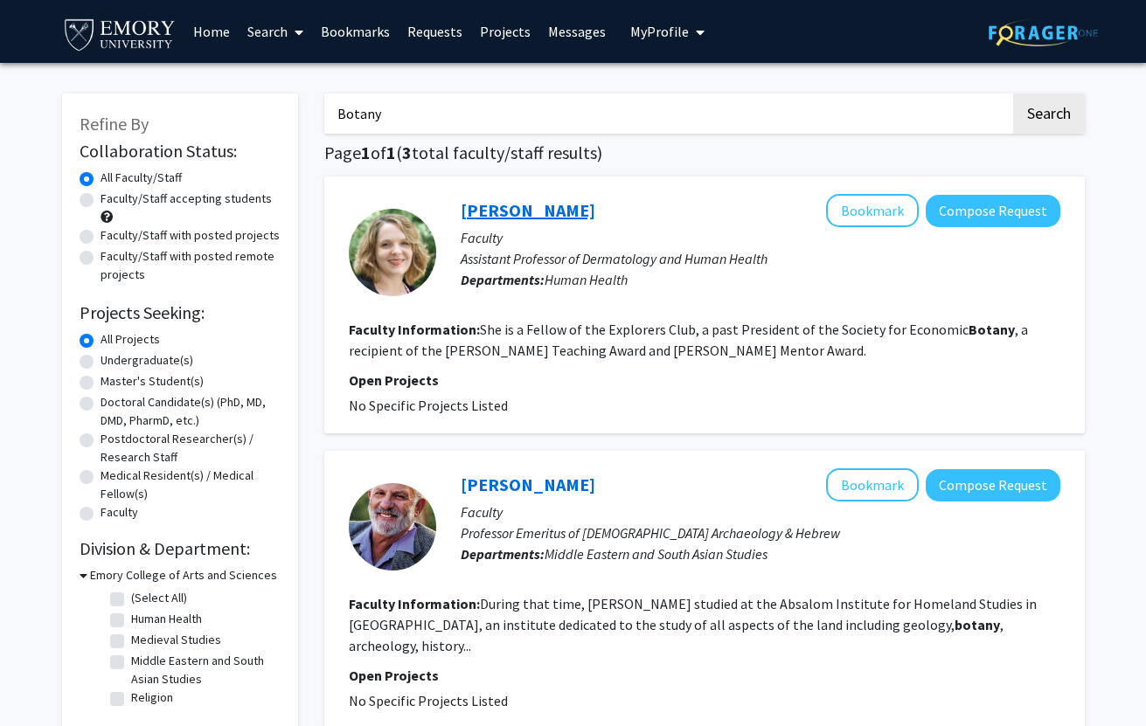
click at [521, 211] on link "[PERSON_NAME]" at bounding box center [528, 210] width 135 height 22
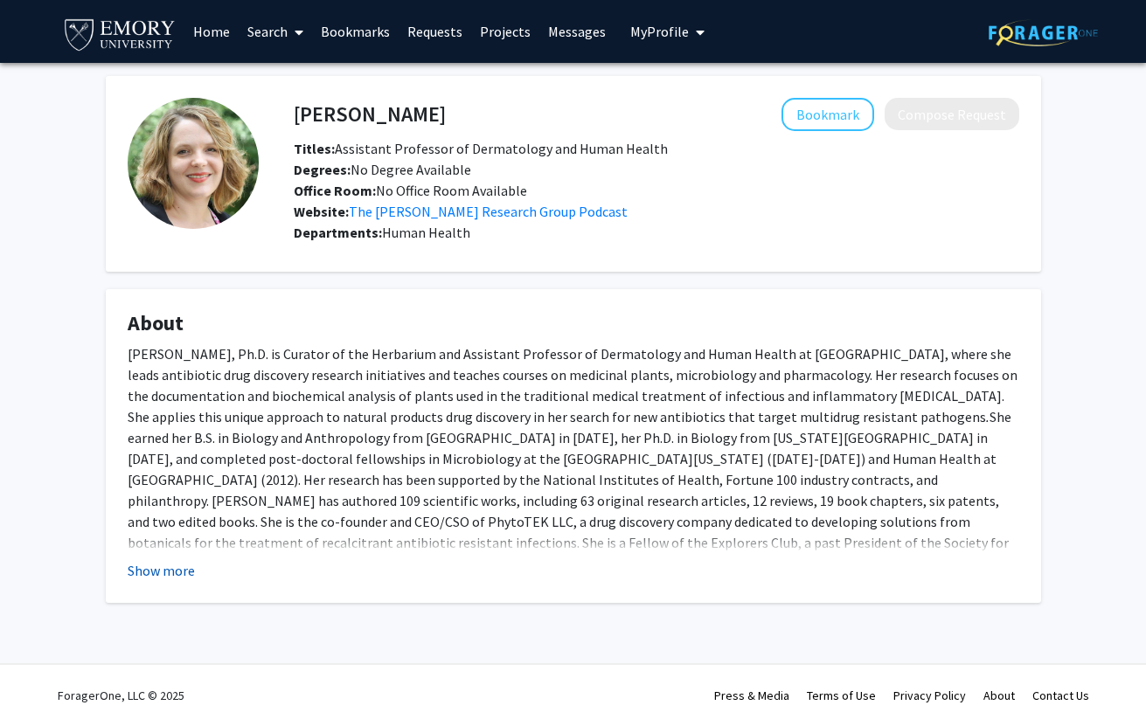
click at [165, 572] on button "Show more" at bounding box center [161, 570] width 67 height 21
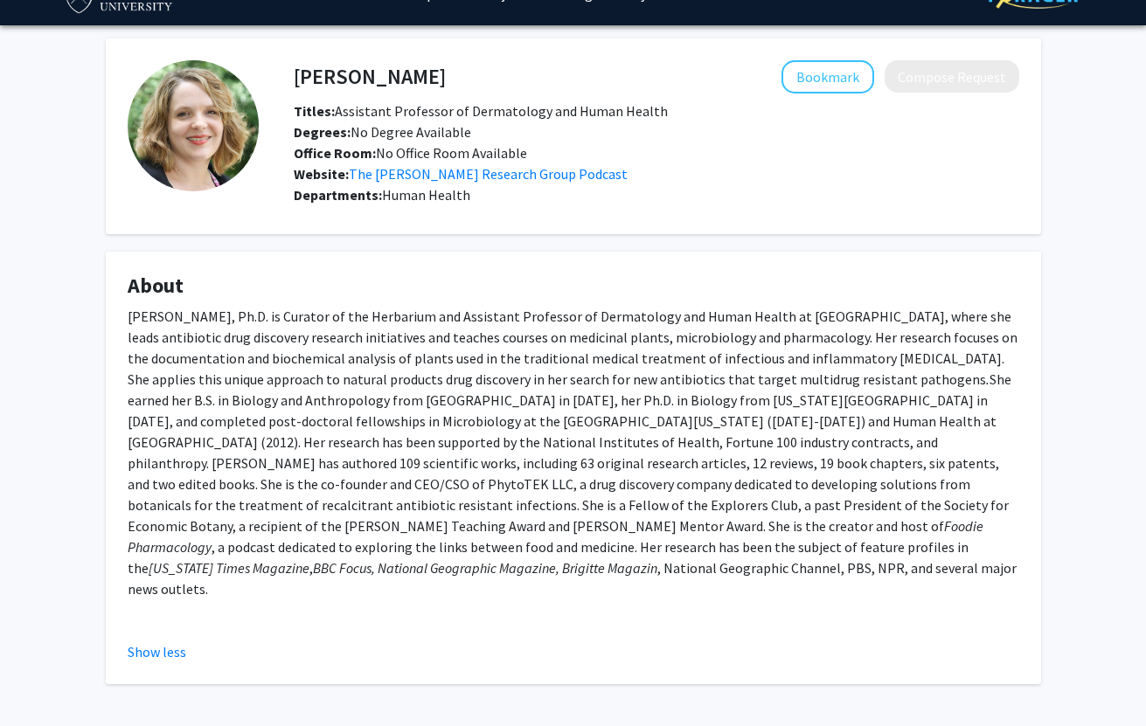
scroll to position [38, 0]
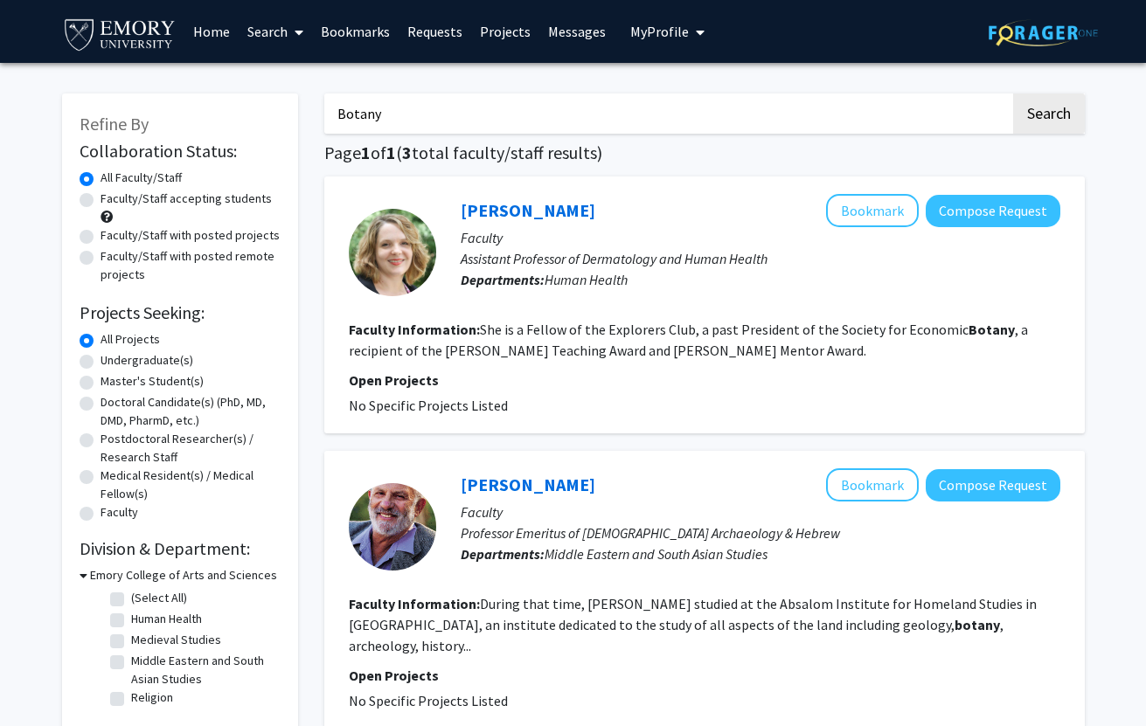
drag, startPoint x: 443, startPoint y: 105, endPoint x: 175, endPoint y: 99, distance: 268.4
click at [175, 99] on div "Refine By Collaboration Status: Collaboration Status All Faculty/Staff Collabor…" at bounding box center [573, 611] width 1049 height 1071
click at [1013, 94] on button "Search" at bounding box center [1049, 114] width 72 height 40
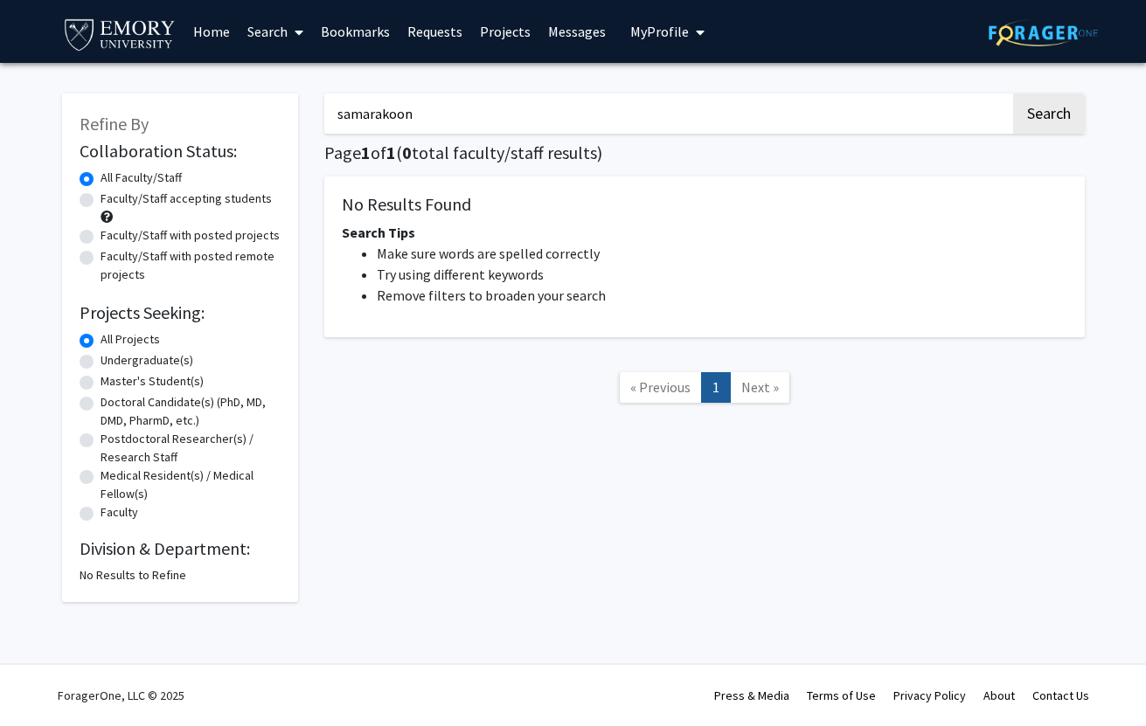
type input "Botany"
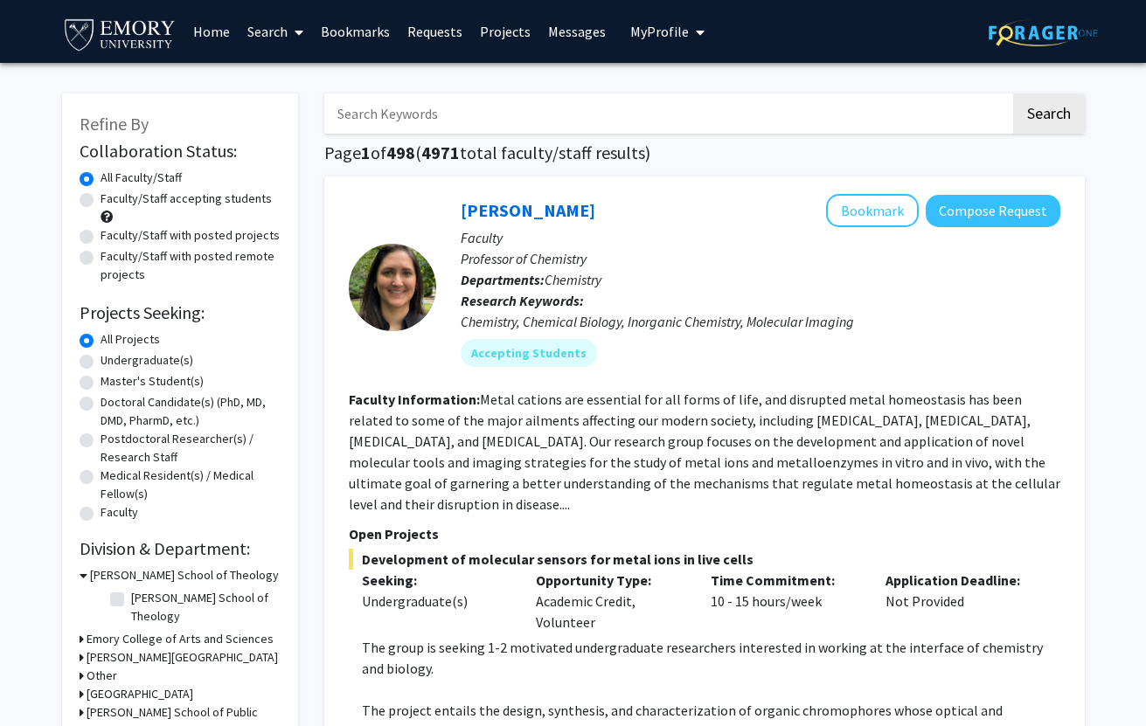
click at [184, 202] on label "Faculty/Staff accepting students" at bounding box center [186, 199] width 171 height 18
click at [112, 201] on input "Faculty/Staff accepting students" at bounding box center [106, 195] width 11 height 11
radio input "true"
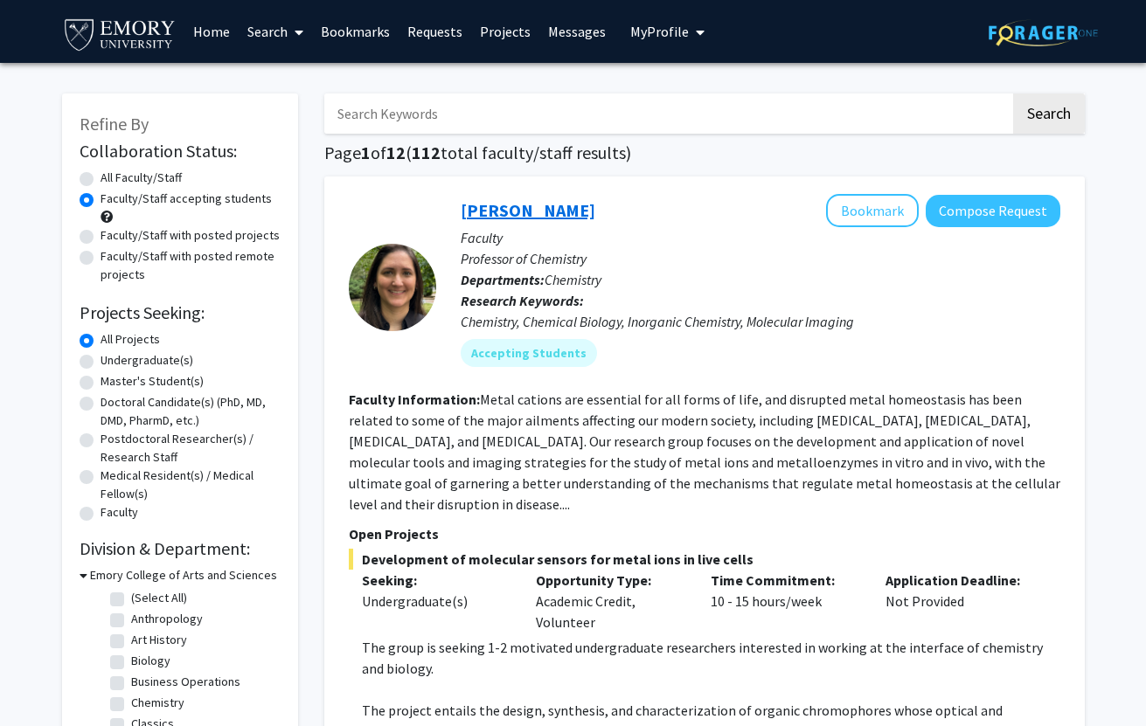
click at [509, 204] on link "[PERSON_NAME]" at bounding box center [528, 210] width 135 height 22
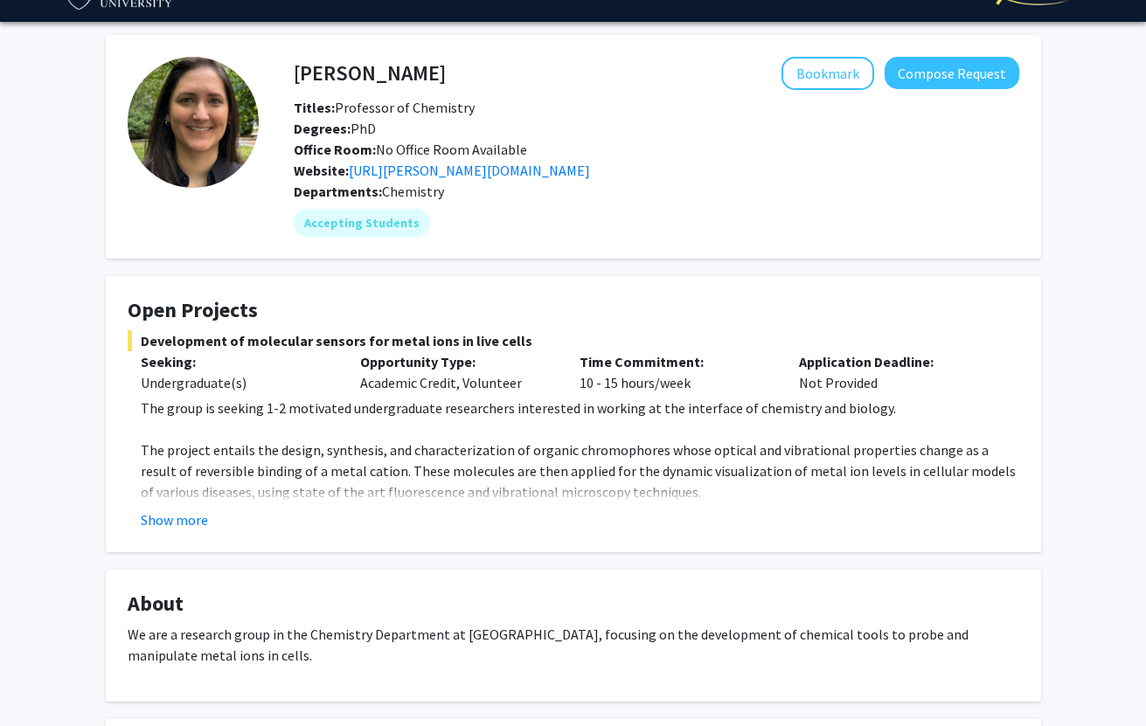
scroll to position [43, 0]
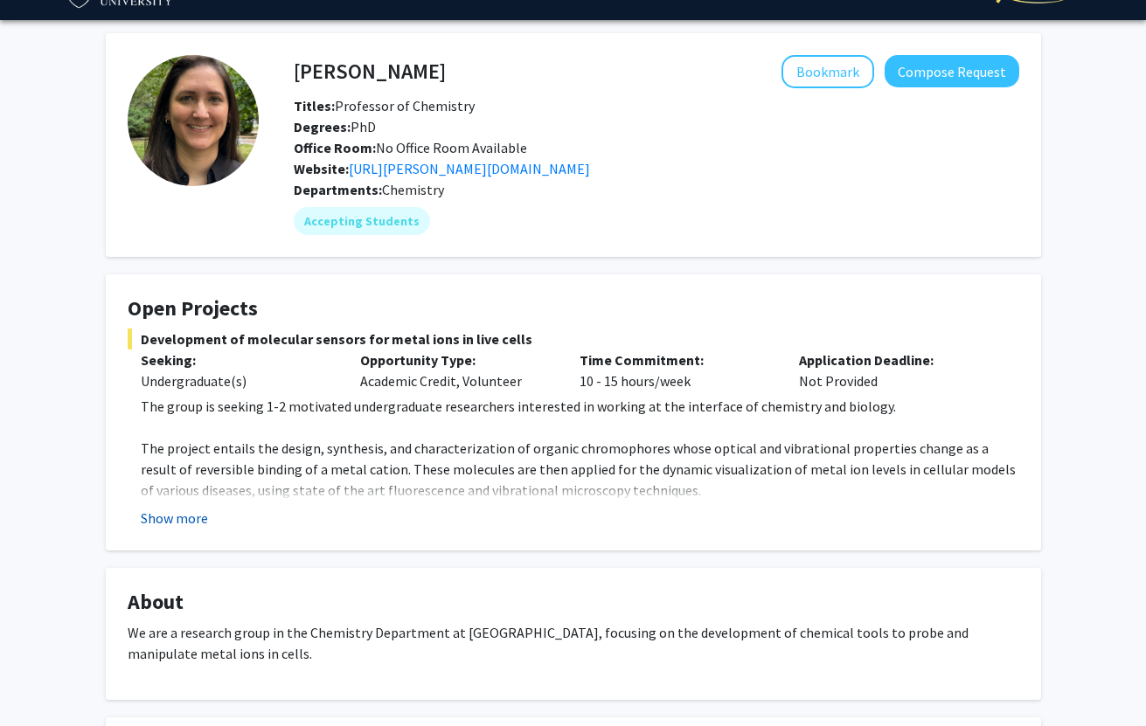
click at [182, 521] on button "Show more" at bounding box center [174, 518] width 67 height 21
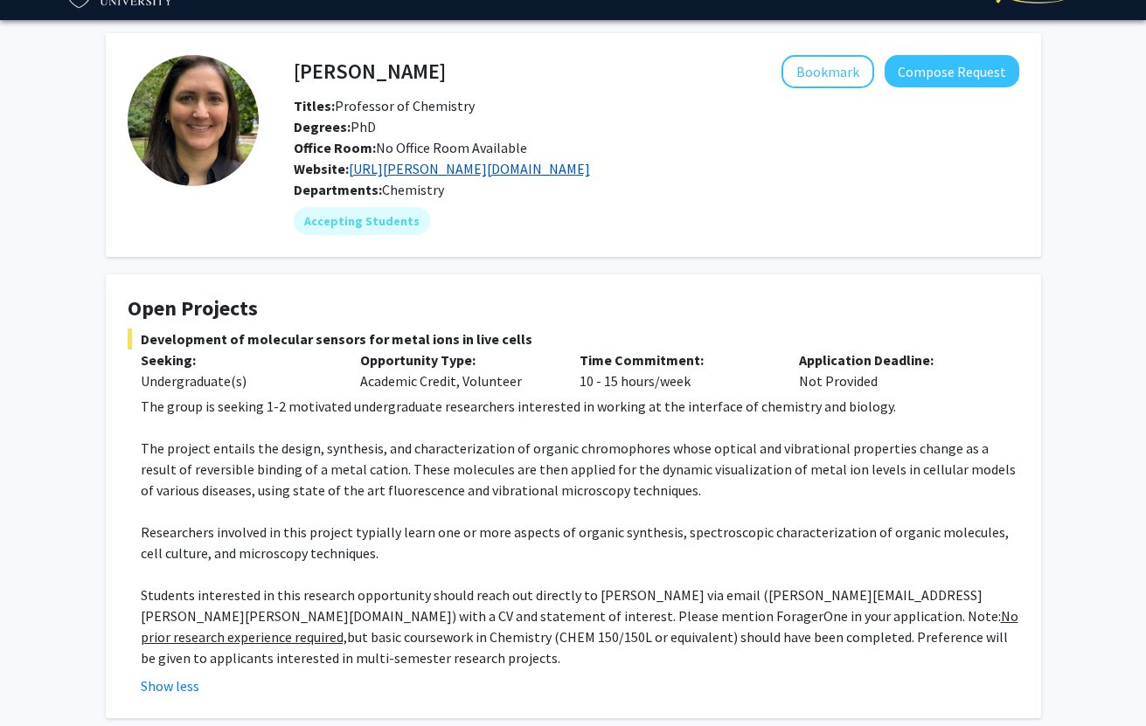
click at [511, 162] on link "[URL][PERSON_NAME][DOMAIN_NAME]" at bounding box center [469, 168] width 241 height 17
